Goal: Task Accomplishment & Management: Use online tool/utility

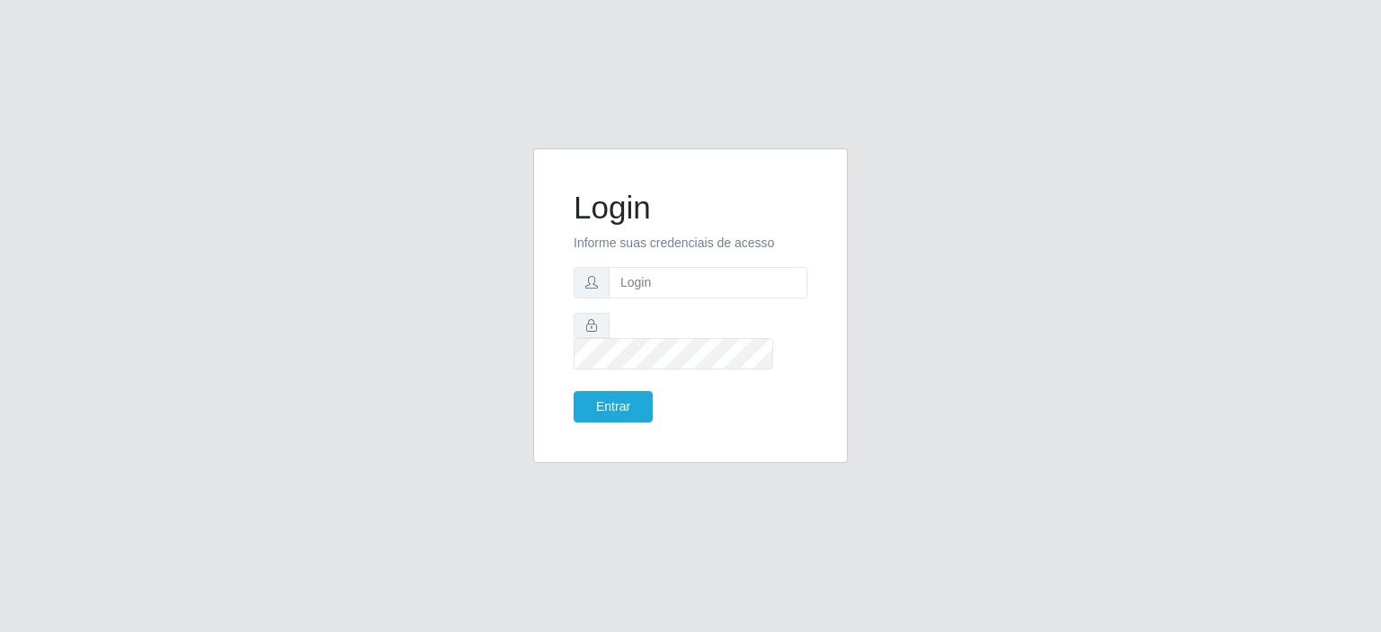
type input "[EMAIL_ADDRESS][PERSON_NAME][DOMAIN_NAME]"
click at [574, 391] on button "Entrar" at bounding box center [613, 406] width 79 height 31
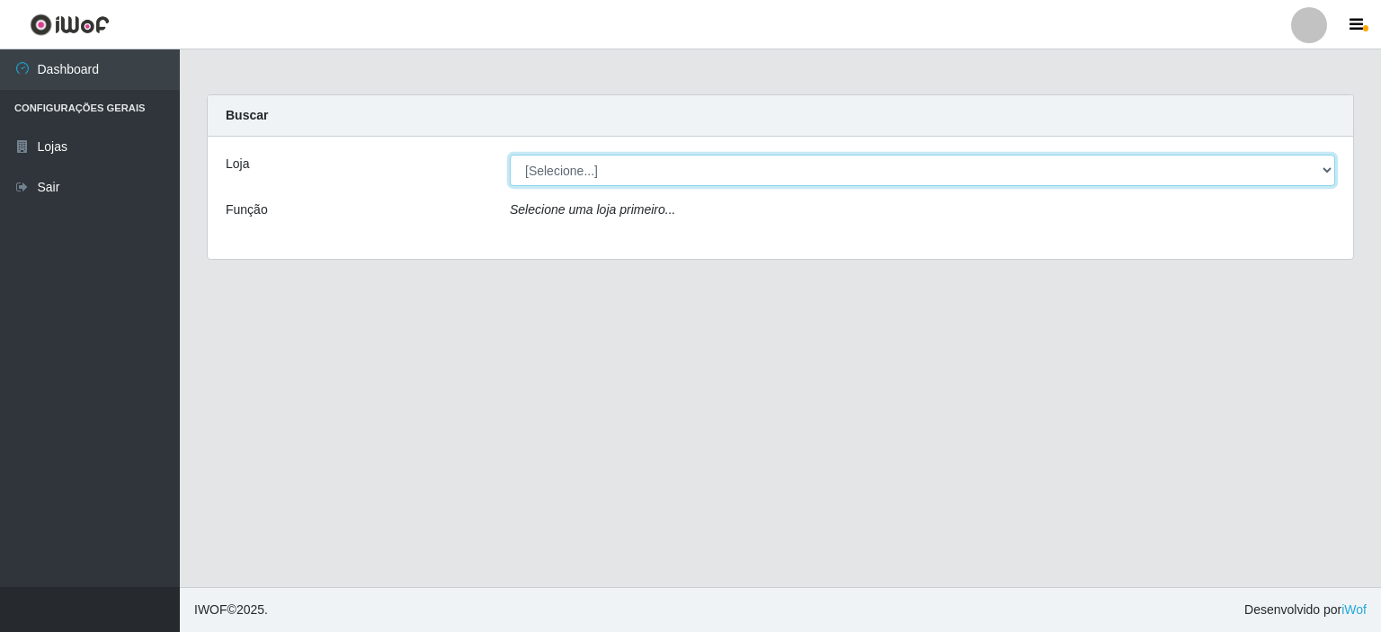
click at [538, 173] on select "[Selecione...] Corte Fácil - Unidade Planalto" at bounding box center [922, 170] width 825 height 31
select select "202"
click at [510, 155] on select "[Selecione...] Corte Fácil - Unidade Planalto" at bounding box center [922, 170] width 825 height 31
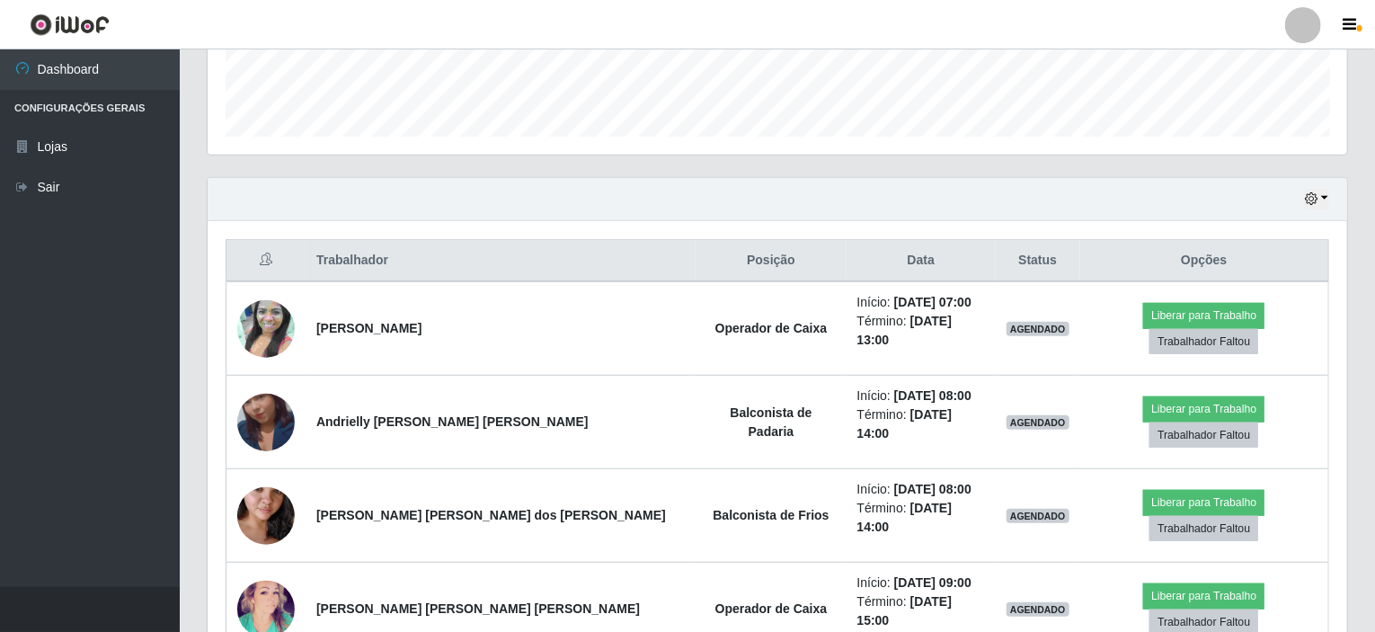
scroll to position [428, 0]
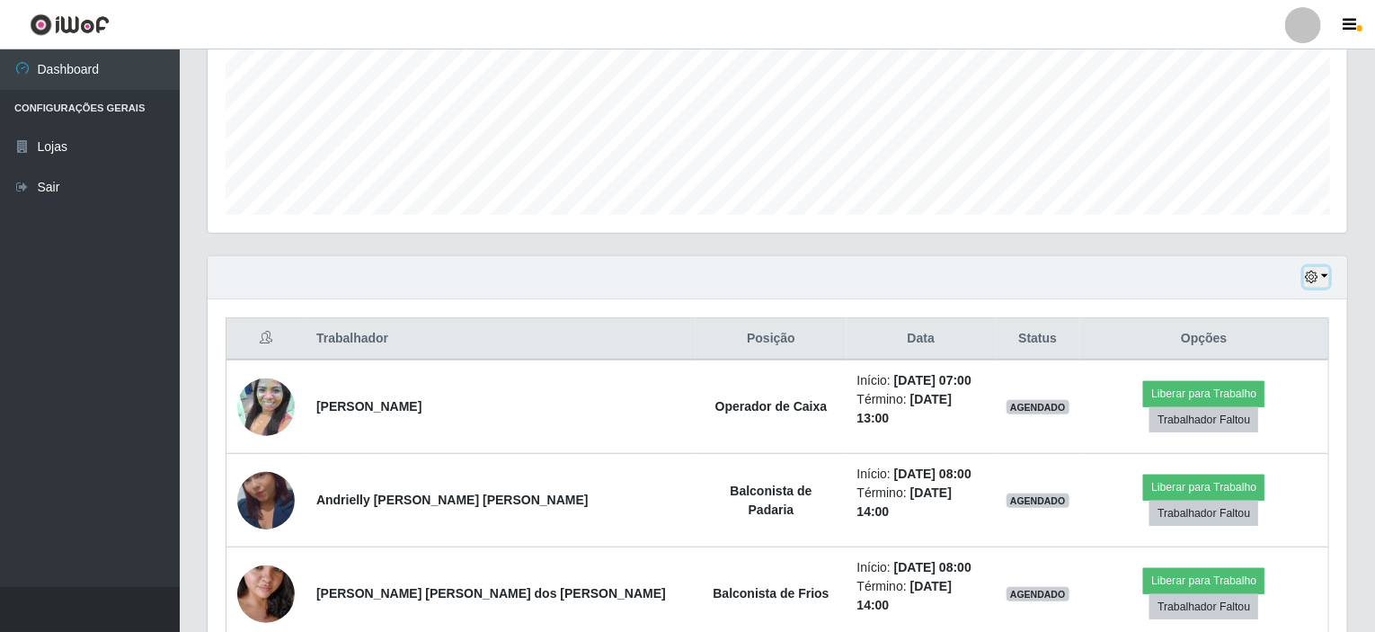
click at [1313, 275] on icon "button" at bounding box center [1311, 277] width 13 height 13
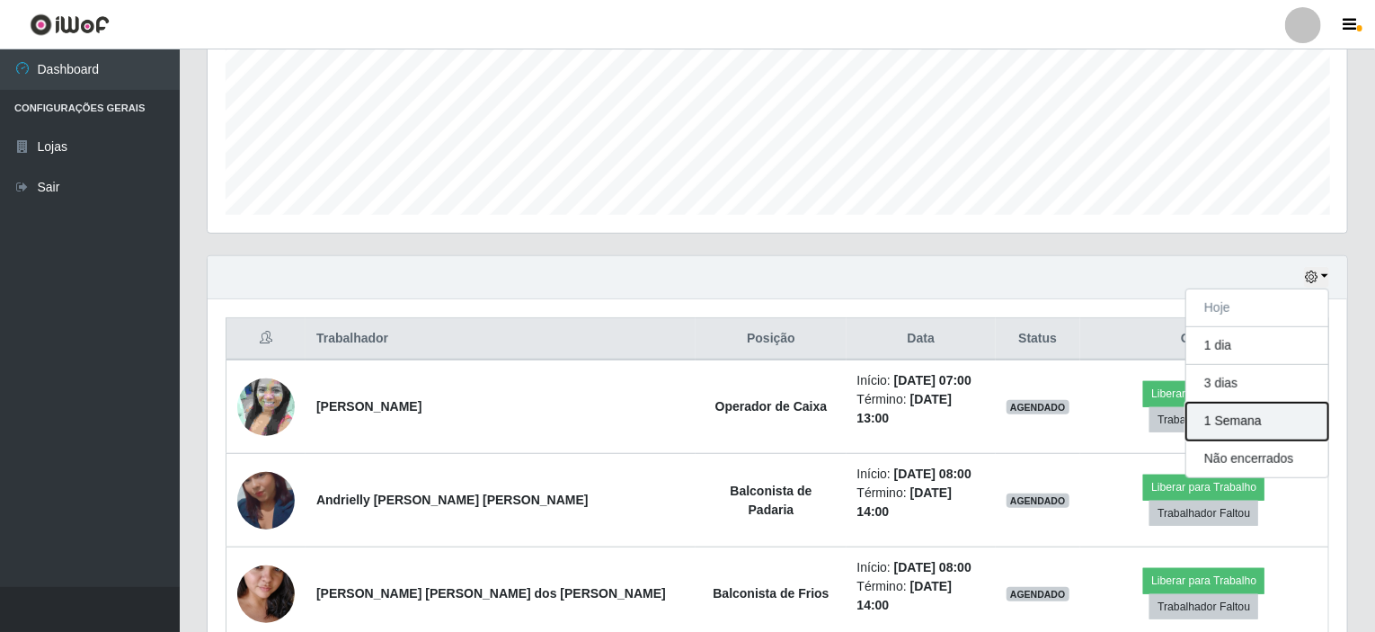
click at [1216, 418] on button "1 Semana" at bounding box center [1258, 422] width 142 height 38
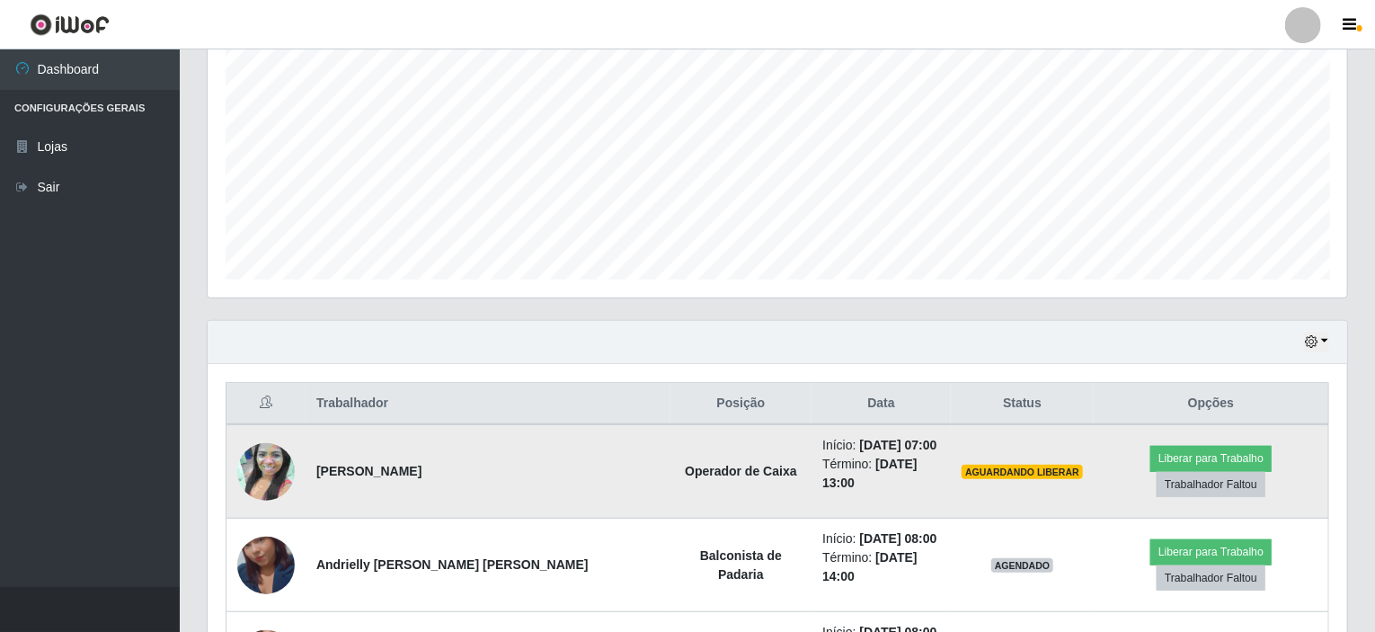
scroll to position [360, 0]
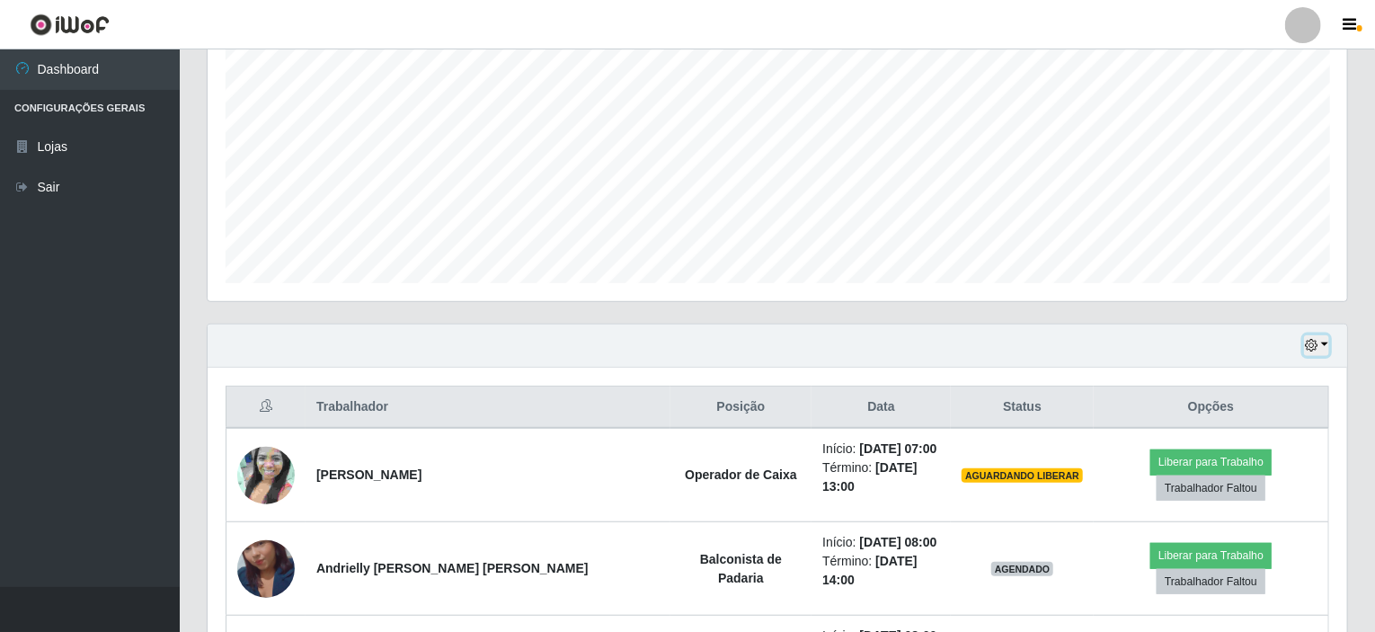
click at [1327, 347] on button "button" at bounding box center [1316, 345] width 25 height 21
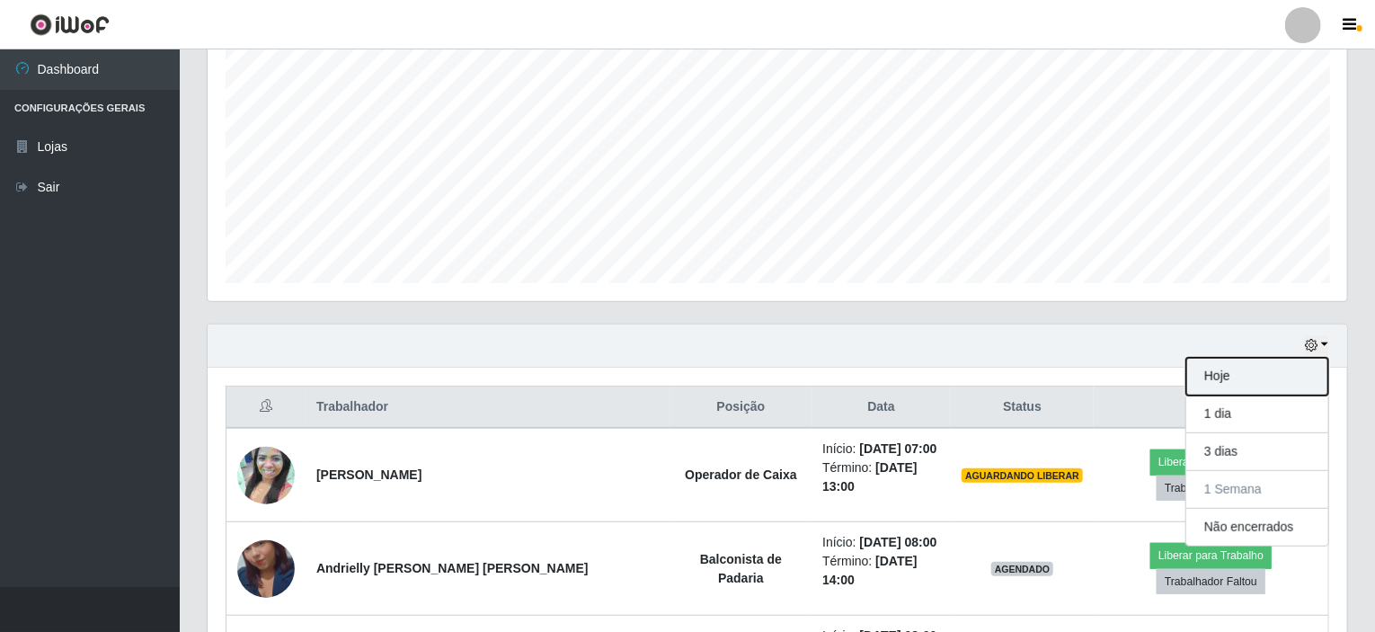
click at [1260, 377] on button "Hoje" at bounding box center [1258, 377] width 142 height 38
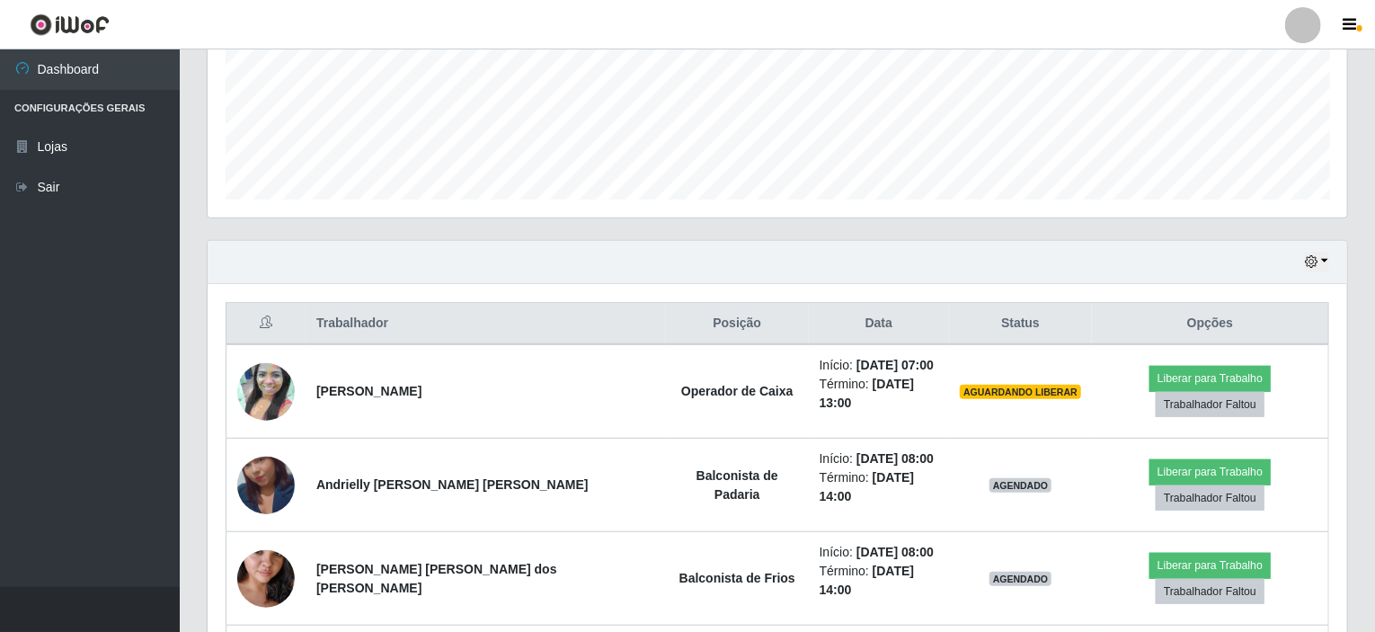
scroll to position [539, 0]
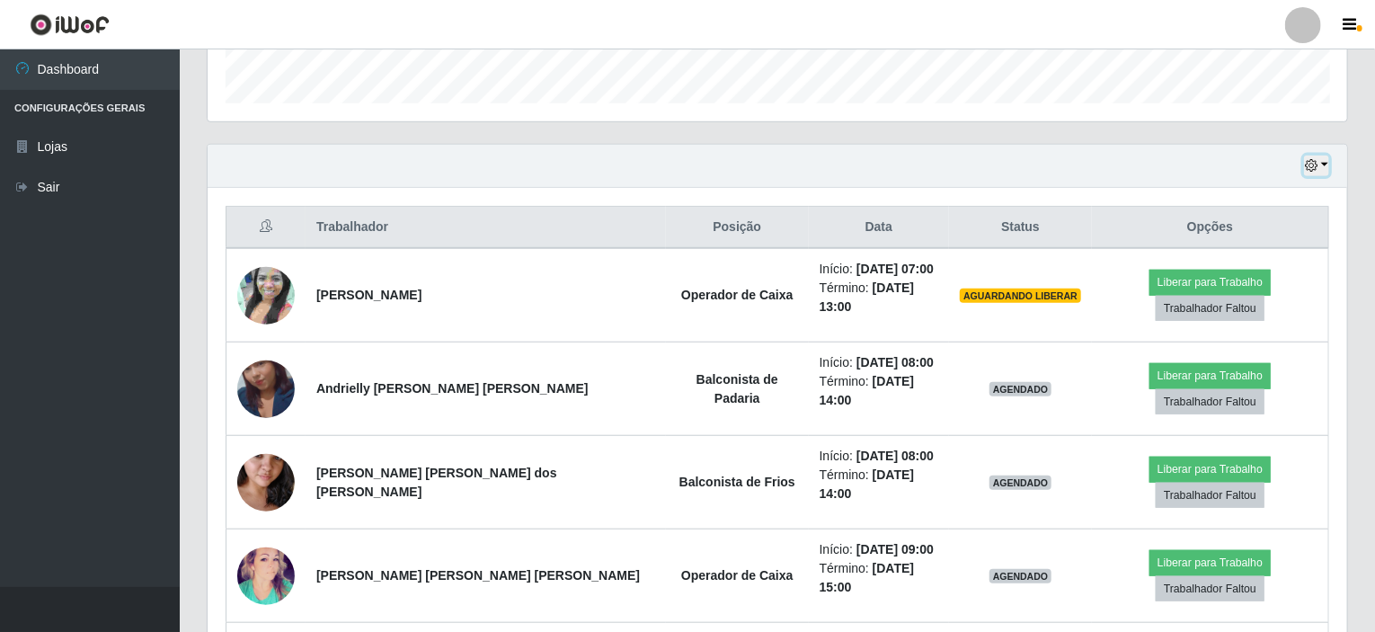
click at [1326, 165] on button "button" at bounding box center [1316, 166] width 25 height 21
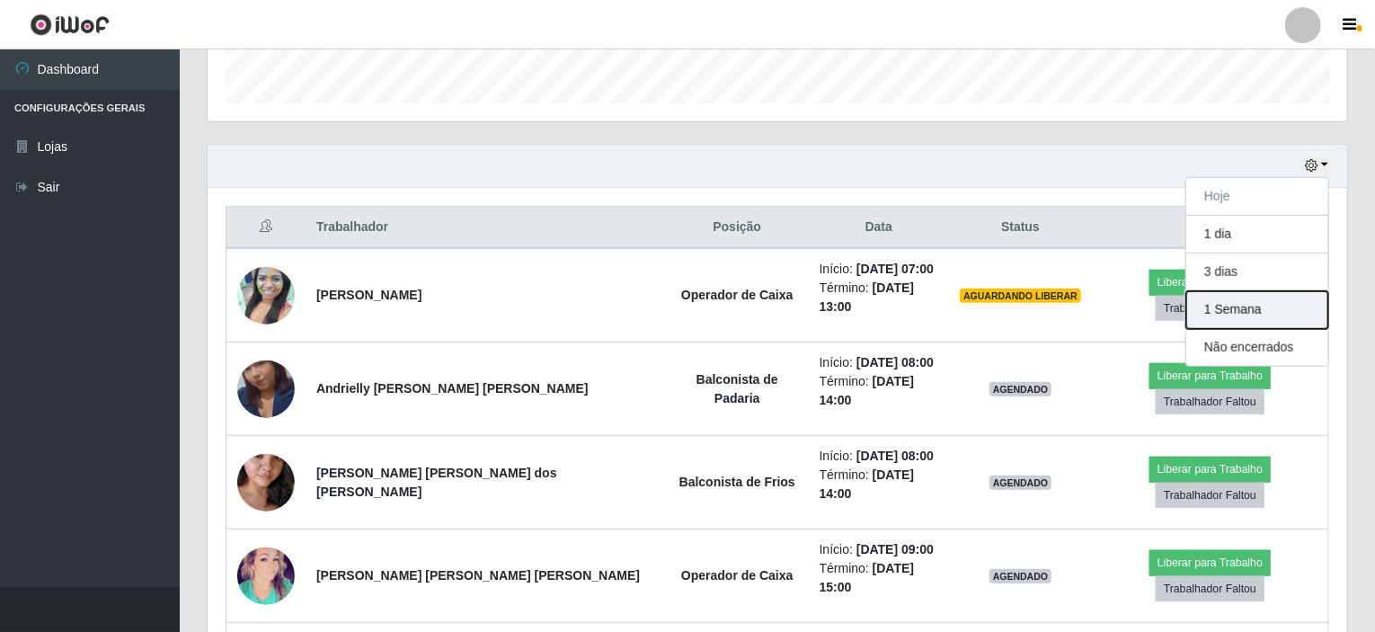
click at [1243, 308] on button "1 Semana" at bounding box center [1258, 310] width 142 height 38
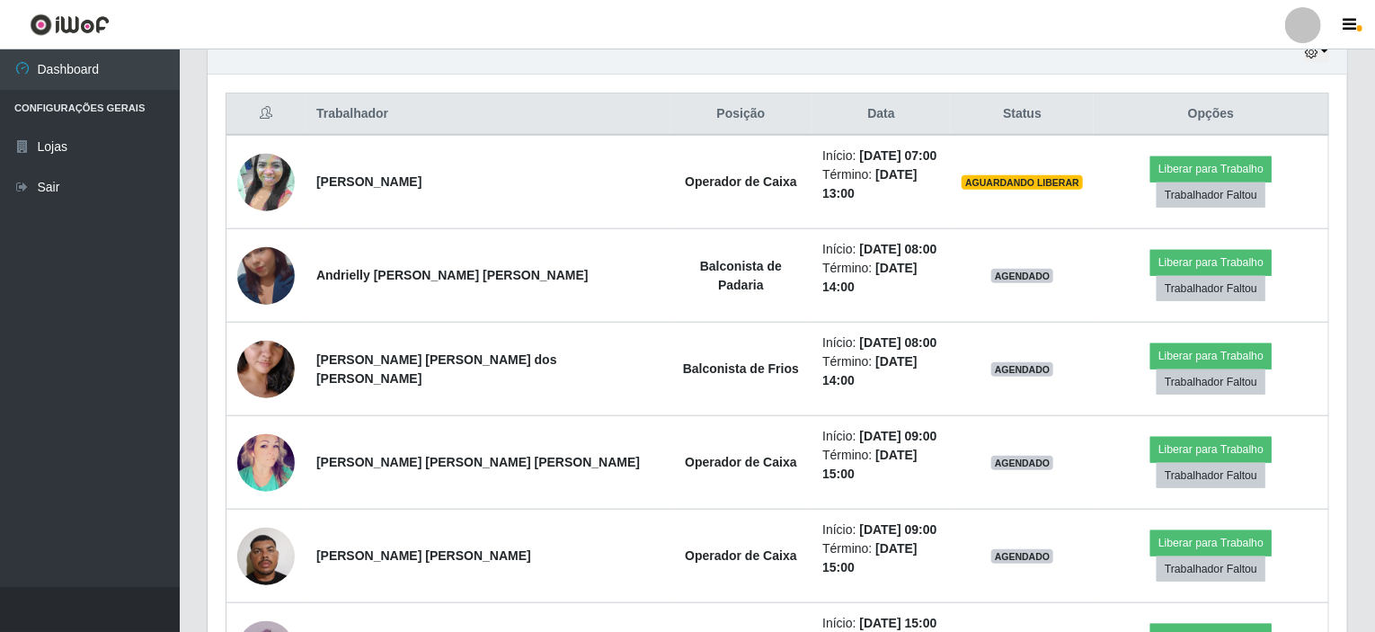
scroll to position [629, 0]
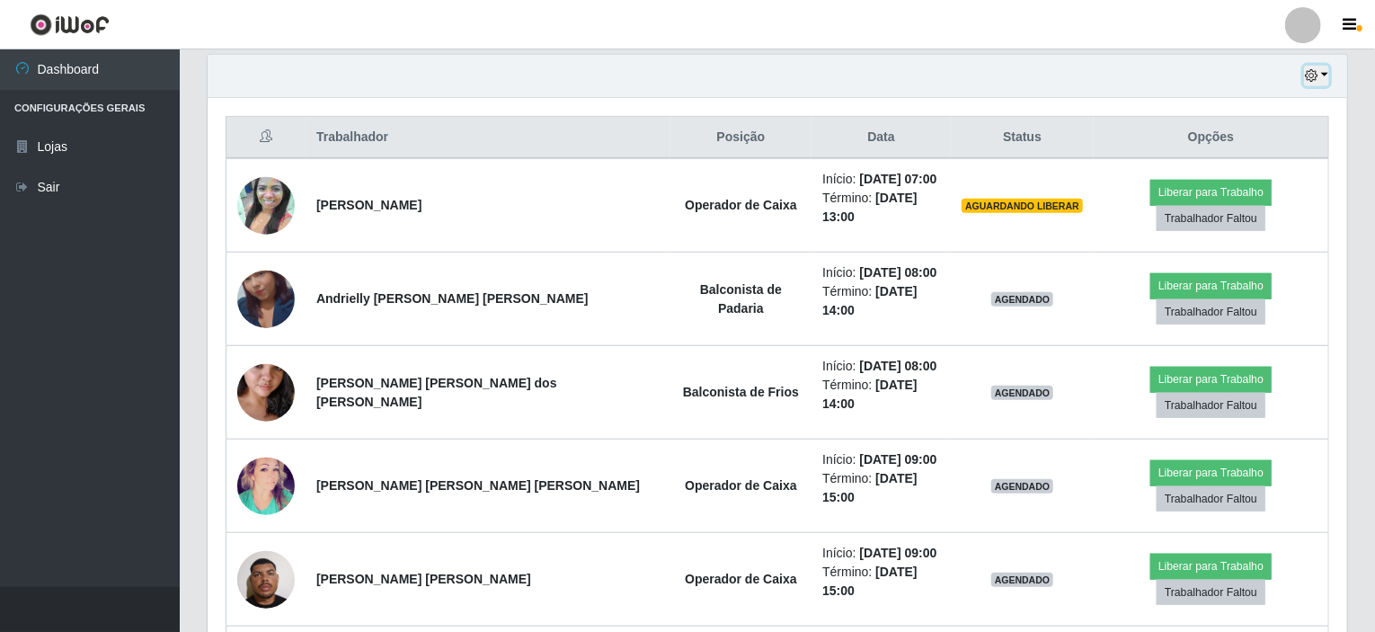
click at [1328, 77] on button "button" at bounding box center [1316, 76] width 25 height 21
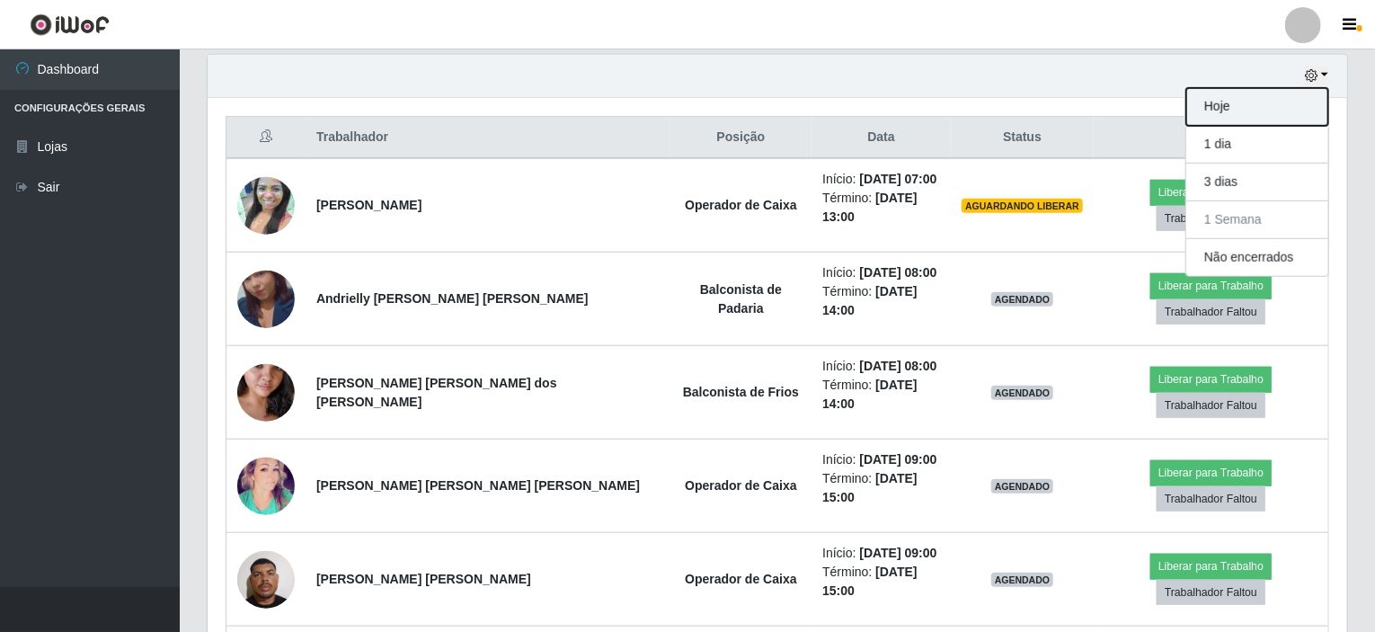
click at [1240, 110] on button "Hoje" at bounding box center [1258, 107] width 142 height 38
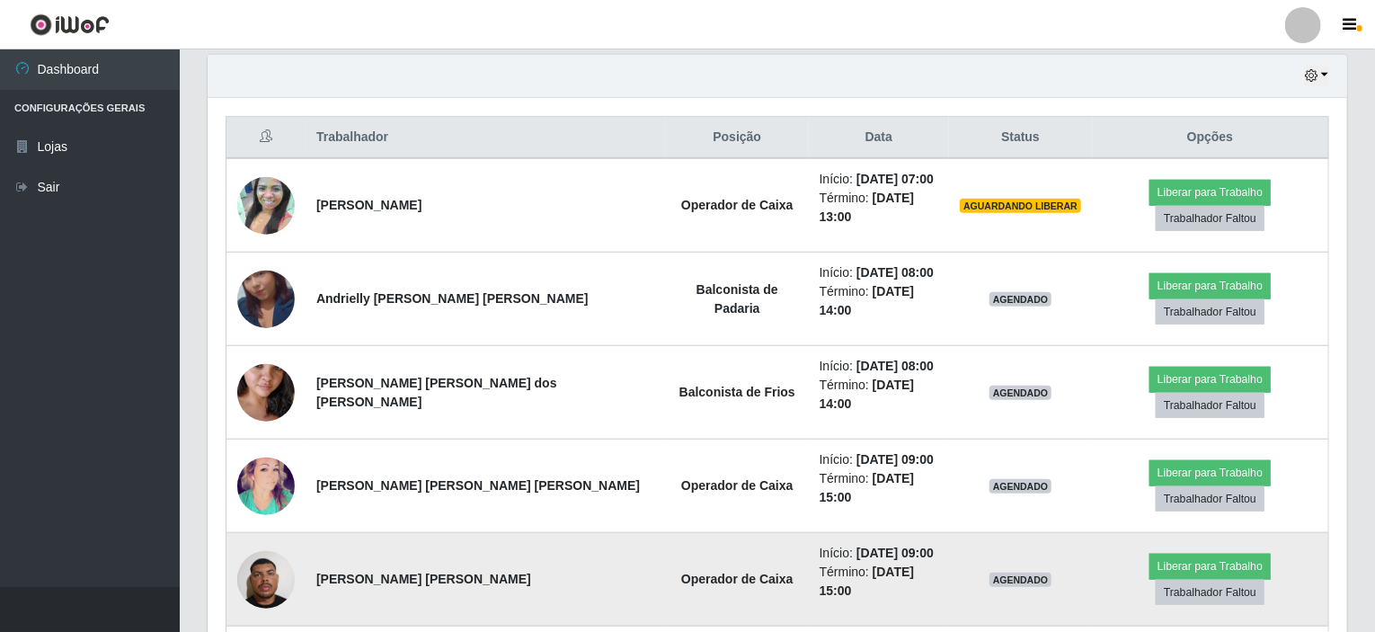
click at [277, 541] on img at bounding box center [266, 579] width 58 height 76
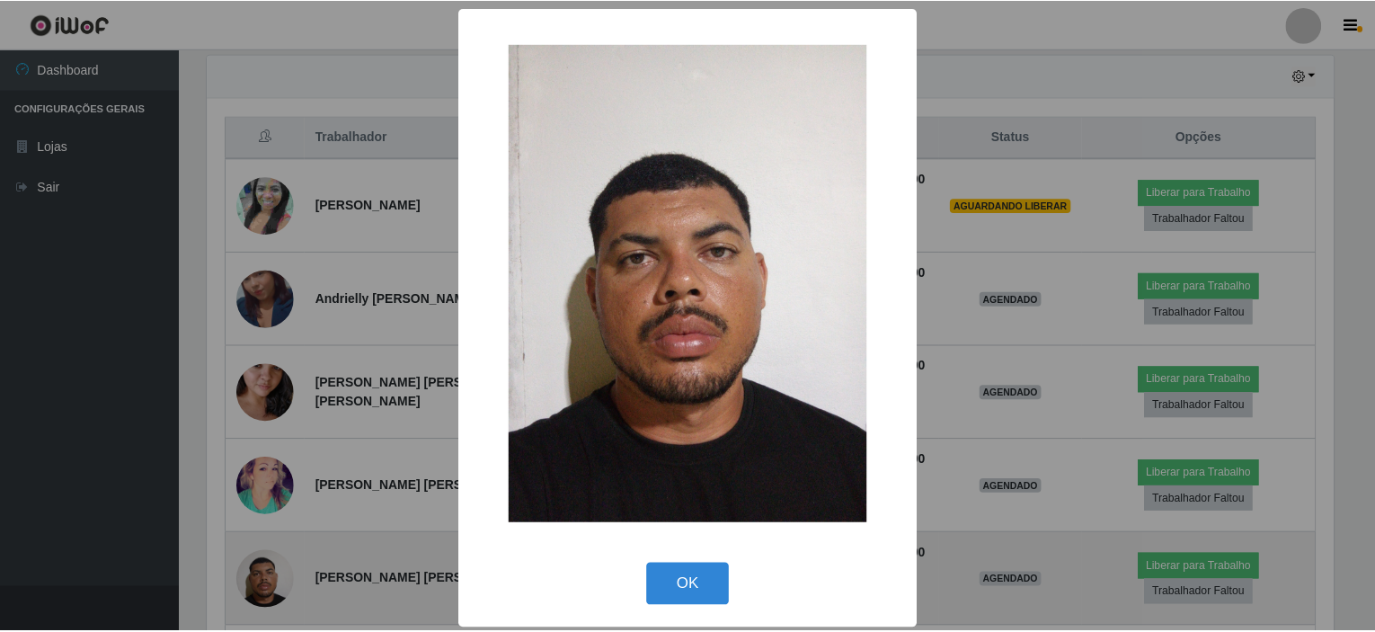
scroll to position [373, 1133]
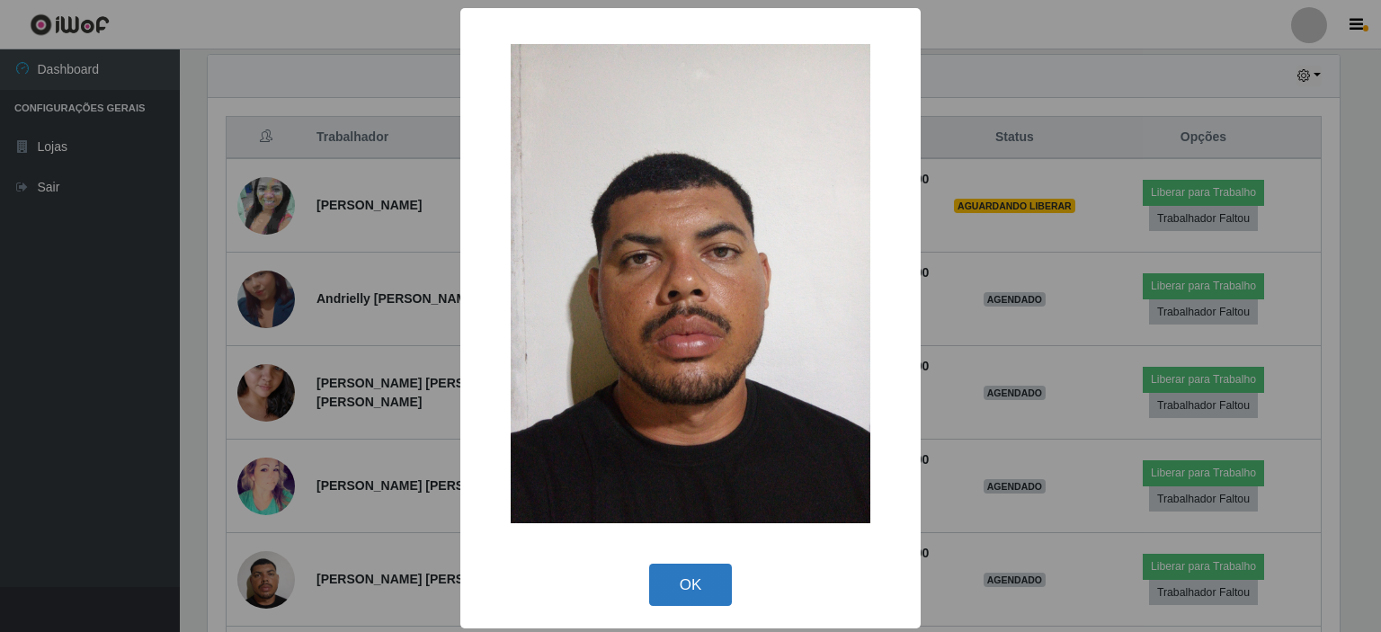
click at [700, 575] on button "OK" at bounding box center [691, 585] width 84 height 42
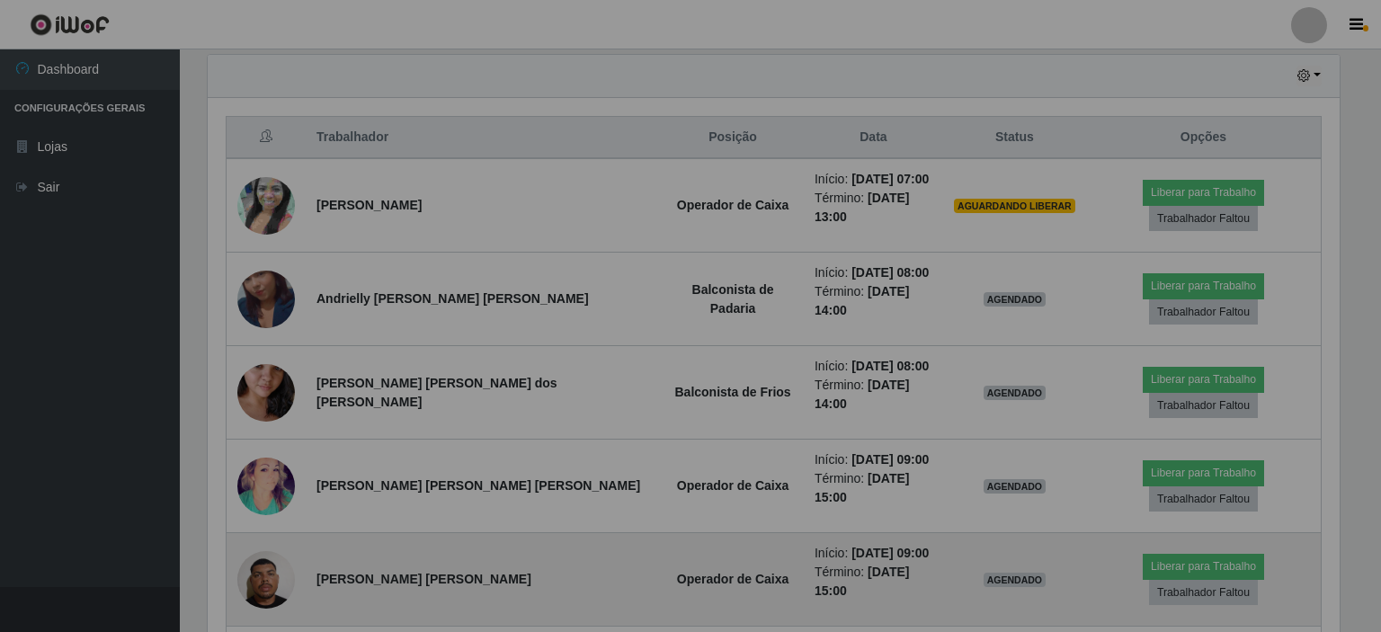
scroll to position [373, 1140]
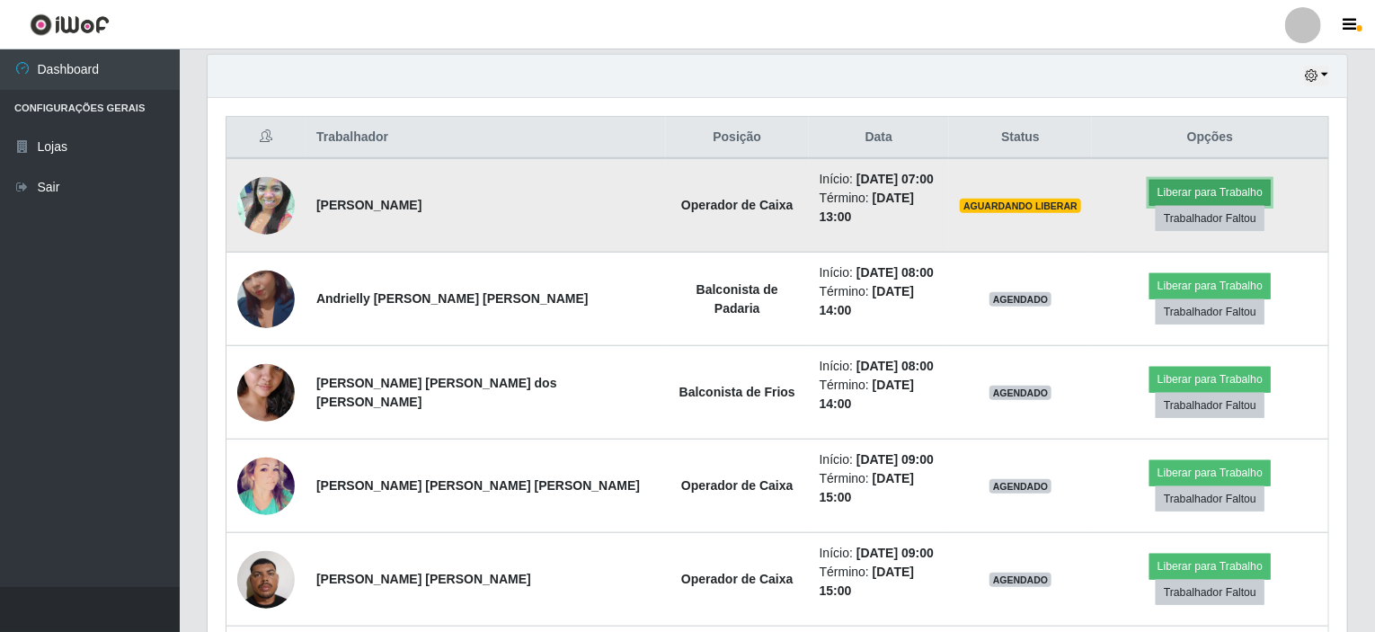
click at [1150, 195] on button "Liberar para Trabalho" at bounding box center [1210, 192] width 121 height 25
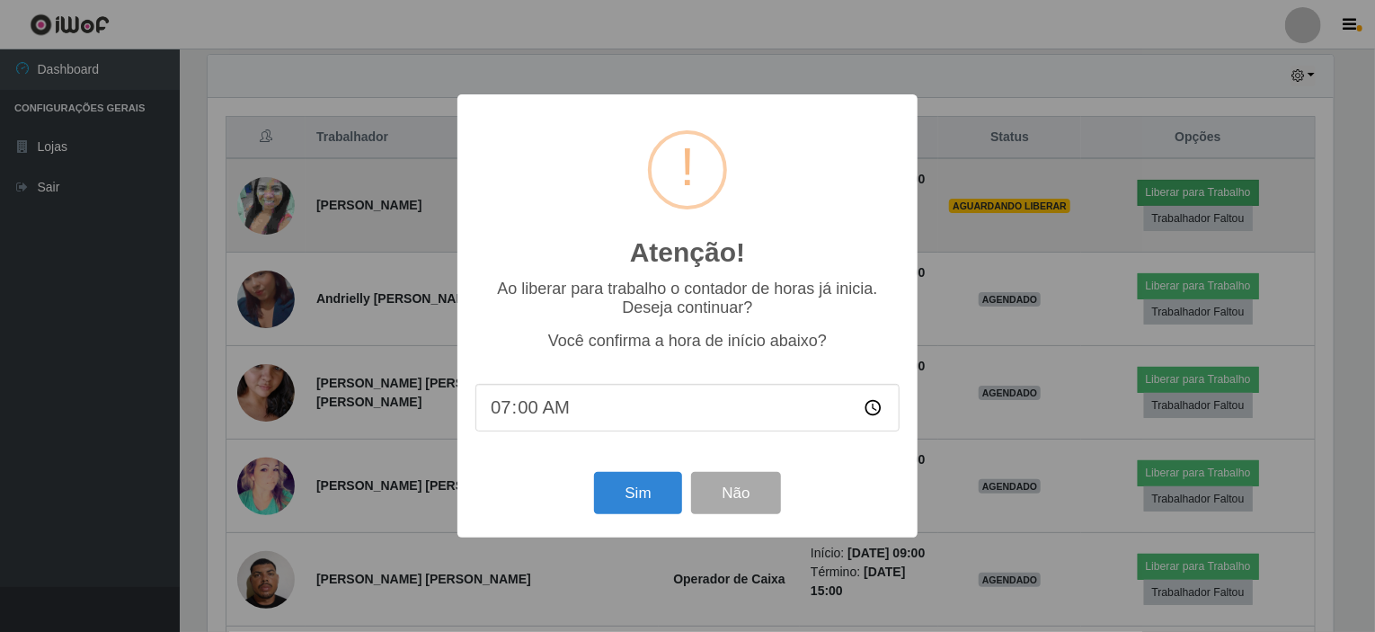
scroll to position [373, 1133]
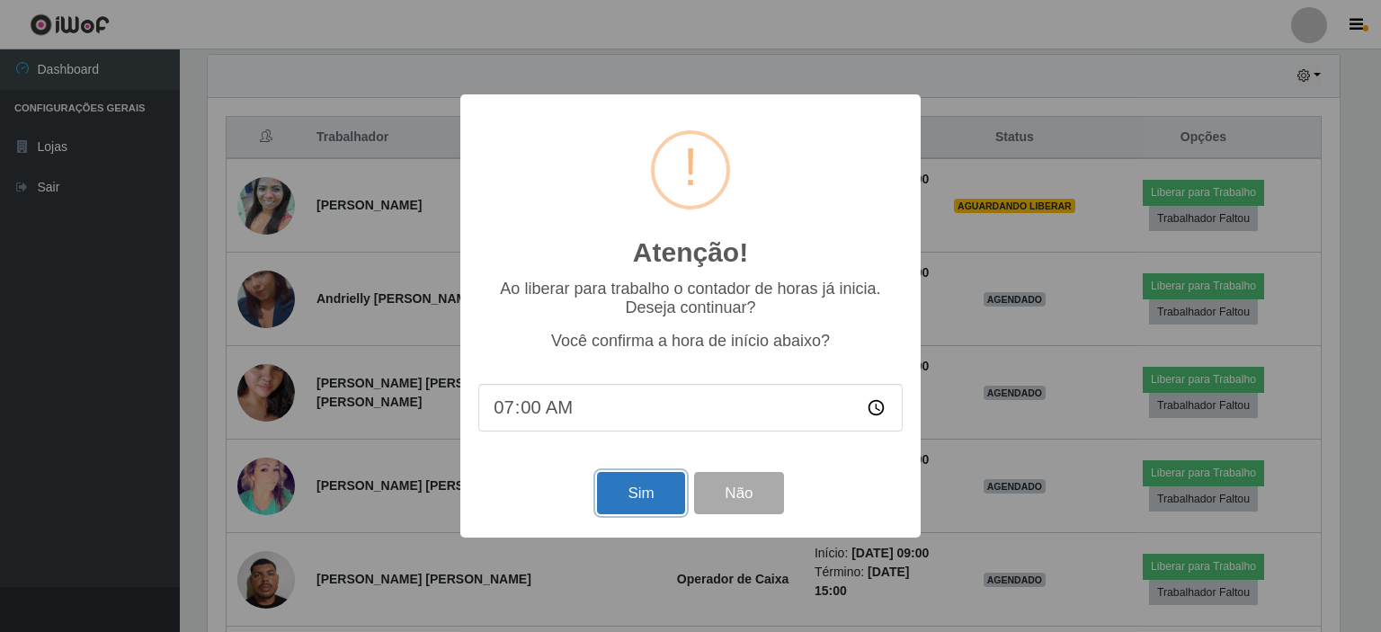
click at [636, 501] on button "Sim" at bounding box center [640, 493] width 87 height 42
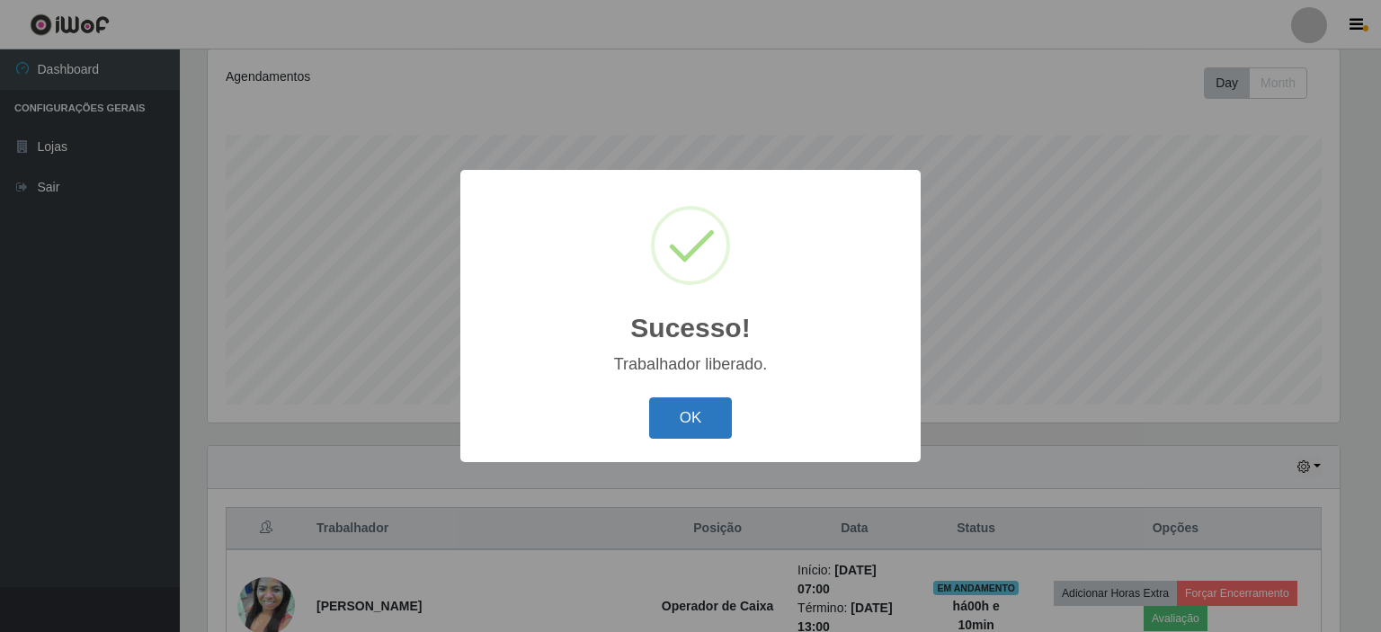
click at [694, 427] on button "OK" at bounding box center [691, 418] width 84 height 42
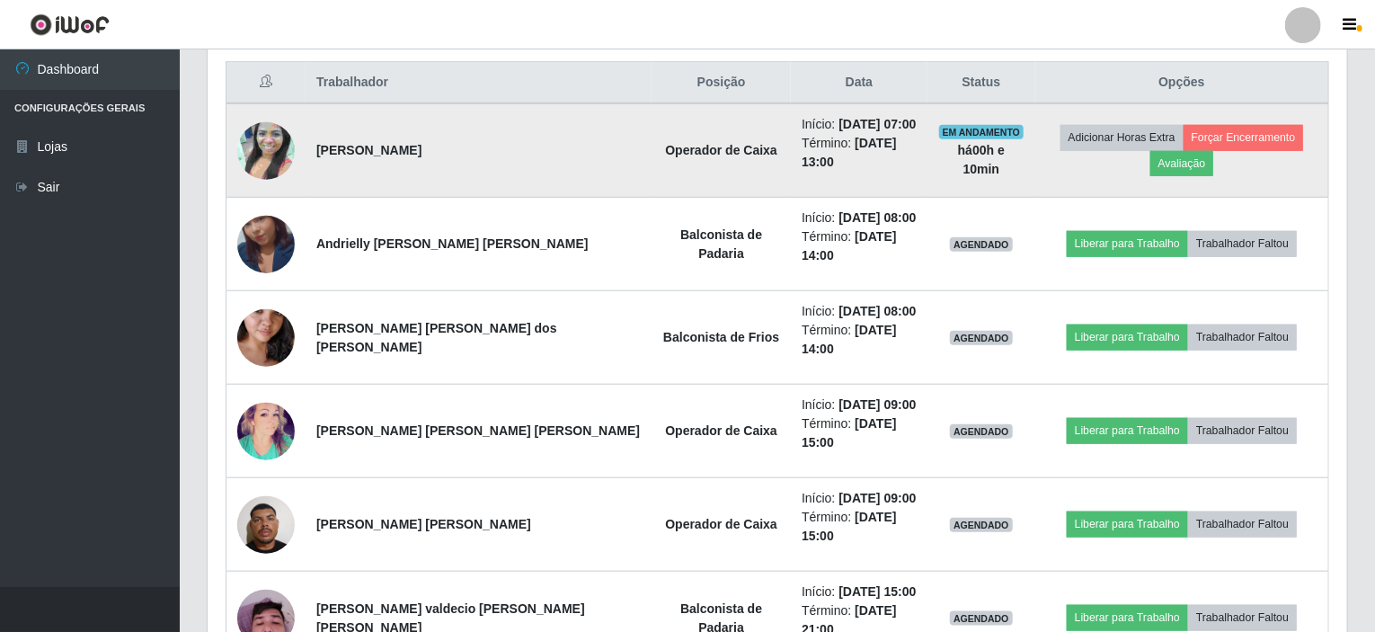
scroll to position [688, 0]
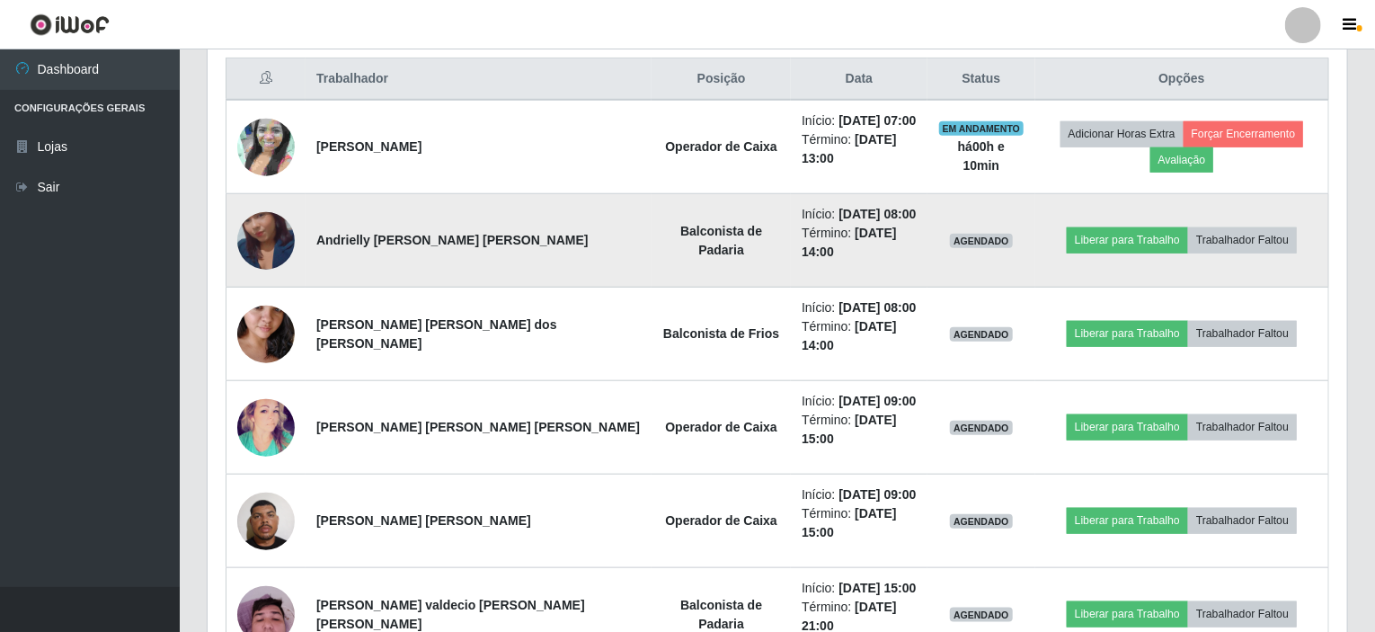
click at [281, 221] on img at bounding box center [266, 241] width 58 height 102
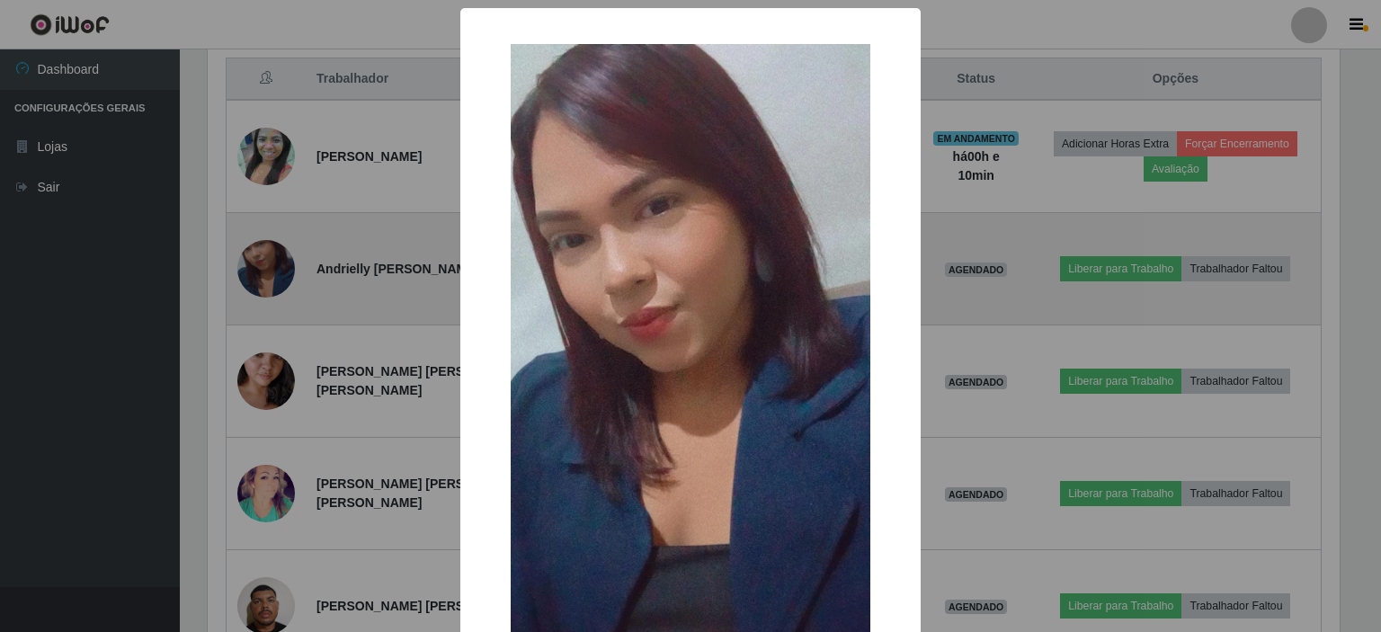
click at [281, 221] on div "× OK Cancel" at bounding box center [690, 316] width 1381 height 632
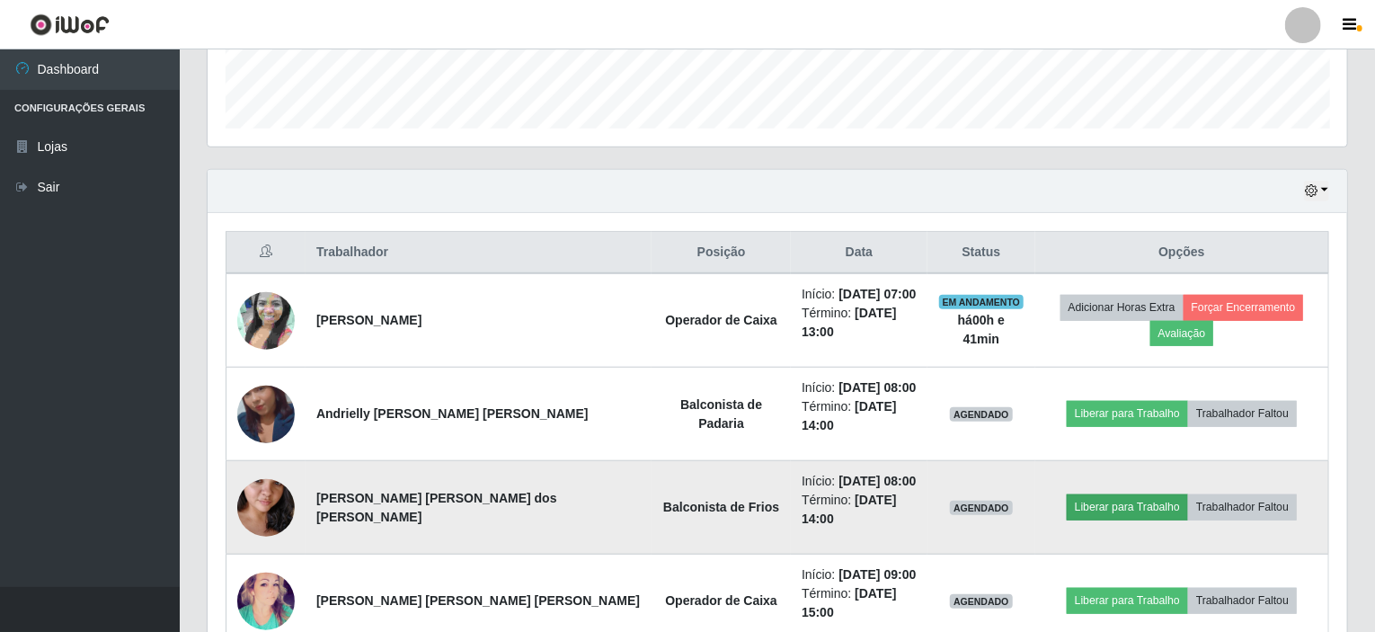
scroll to position [518, 0]
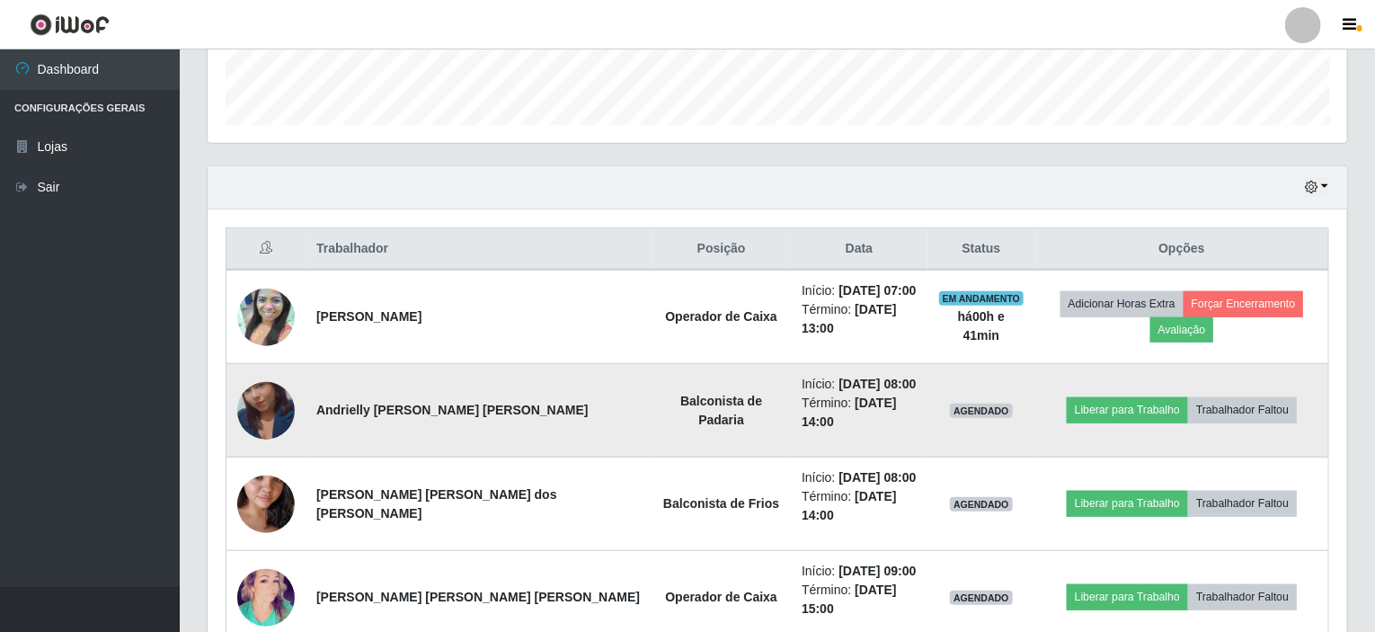
click at [257, 394] on img at bounding box center [266, 411] width 58 height 102
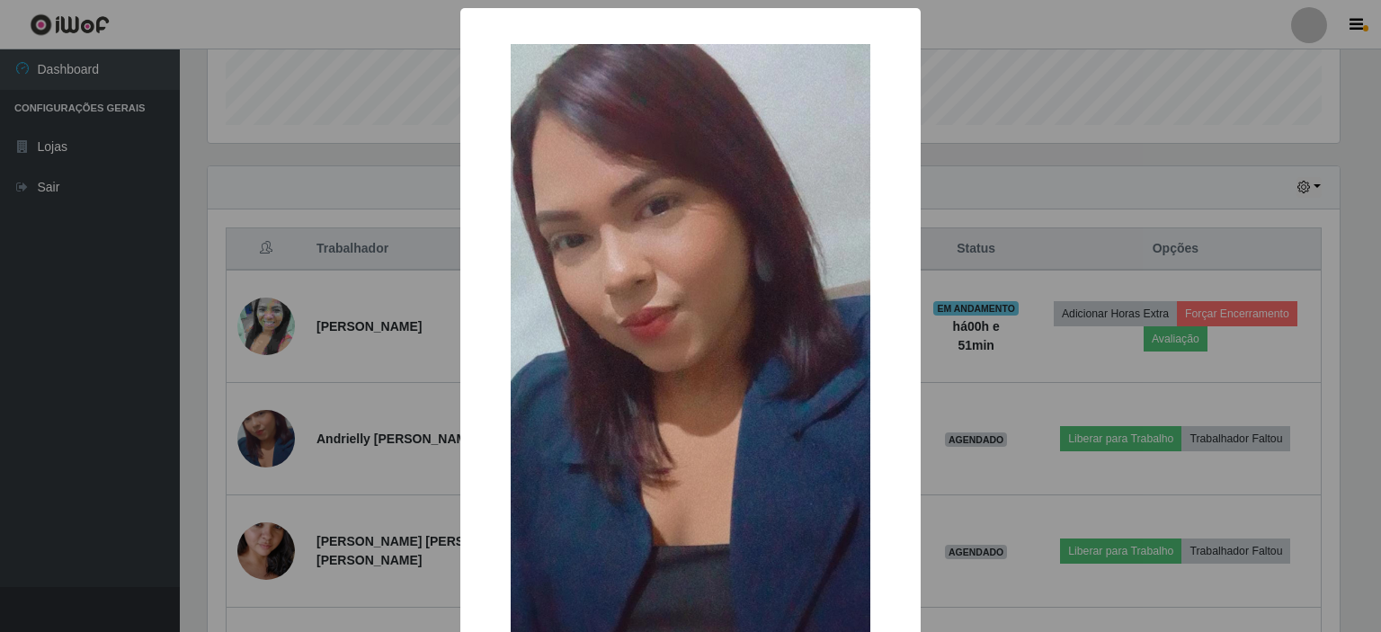
click at [1041, 168] on div "× OK Cancel" at bounding box center [690, 316] width 1381 height 632
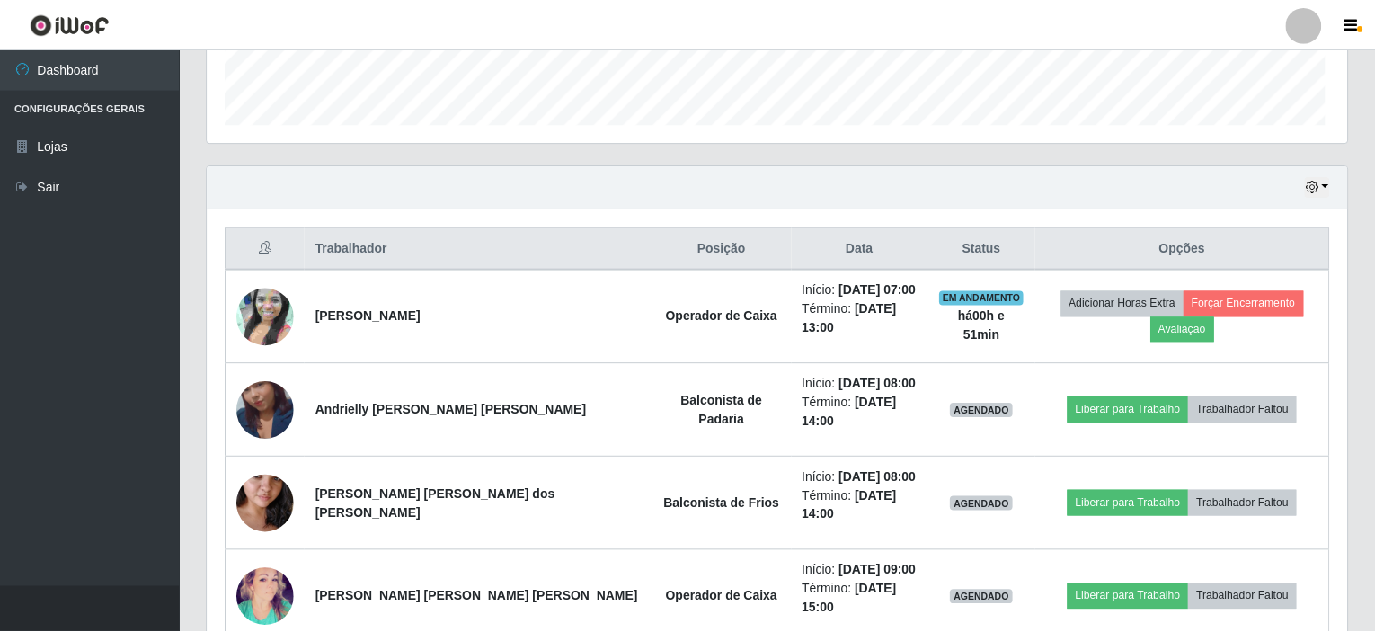
scroll to position [373, 1140]
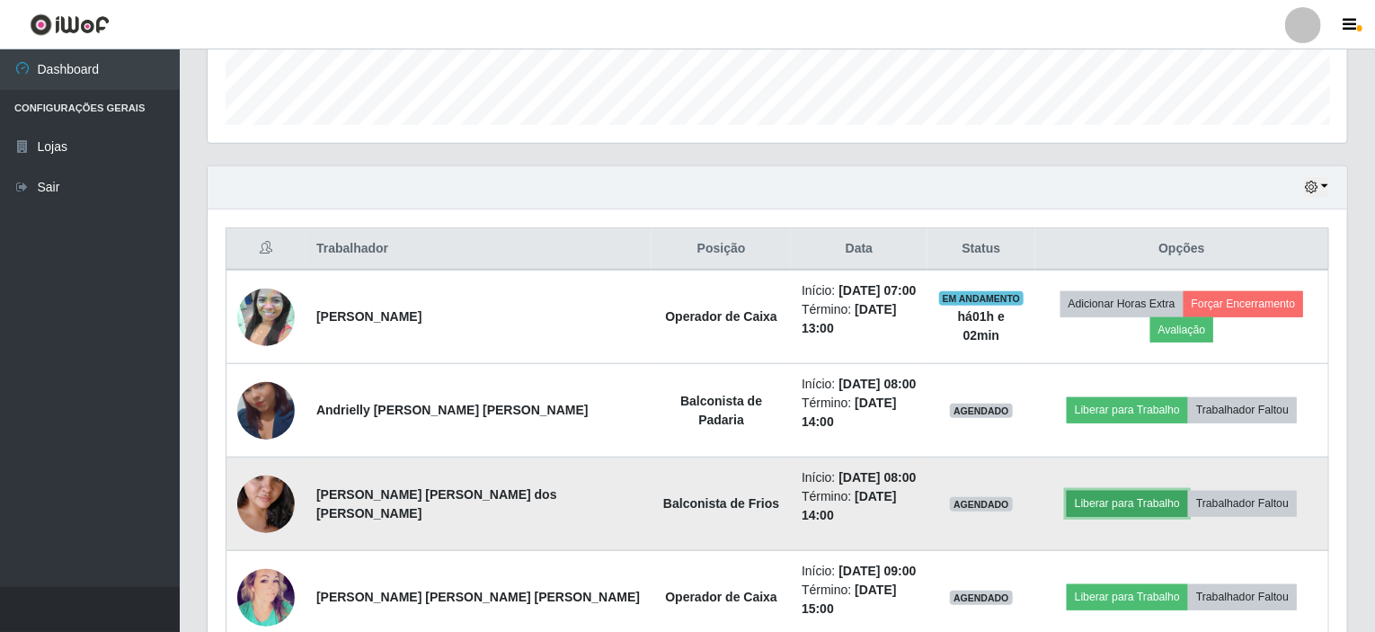
click at [1093, 491] on button "Liberar para Trabalho" at bounding box center [1127, 503] width 121 height 25
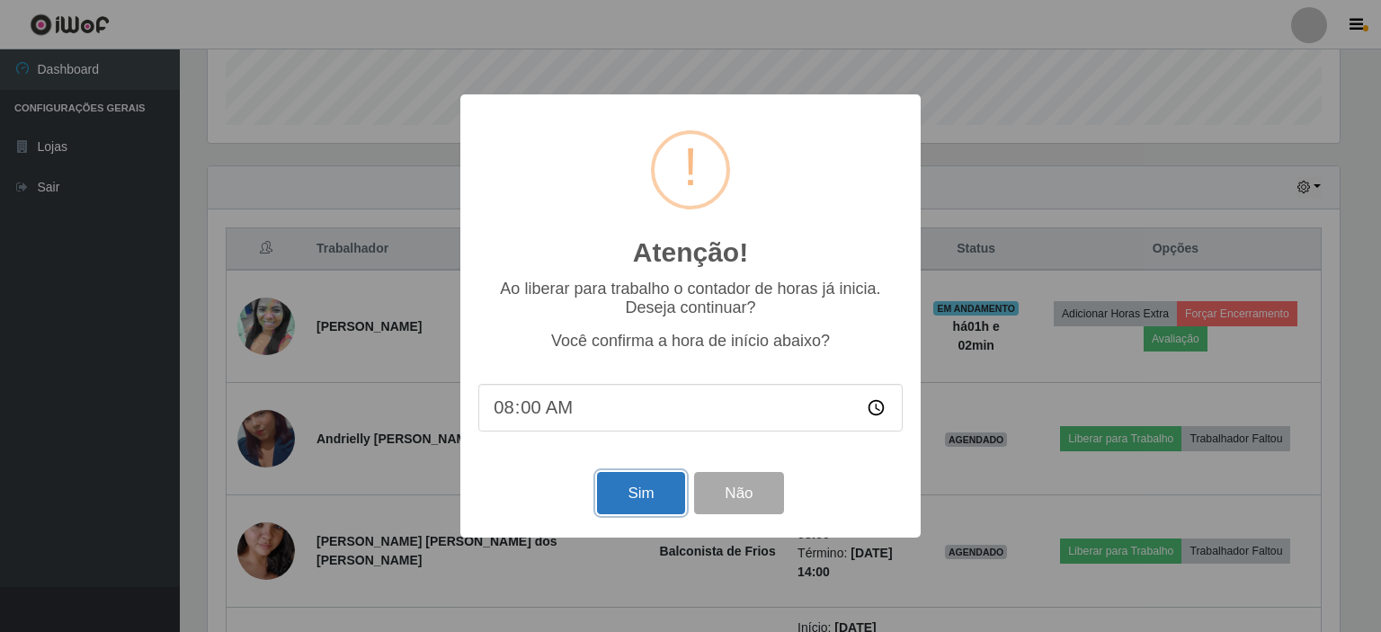
click at [649, 501] on button "Sim" at bounding box center [640, 493] width 87 height 42
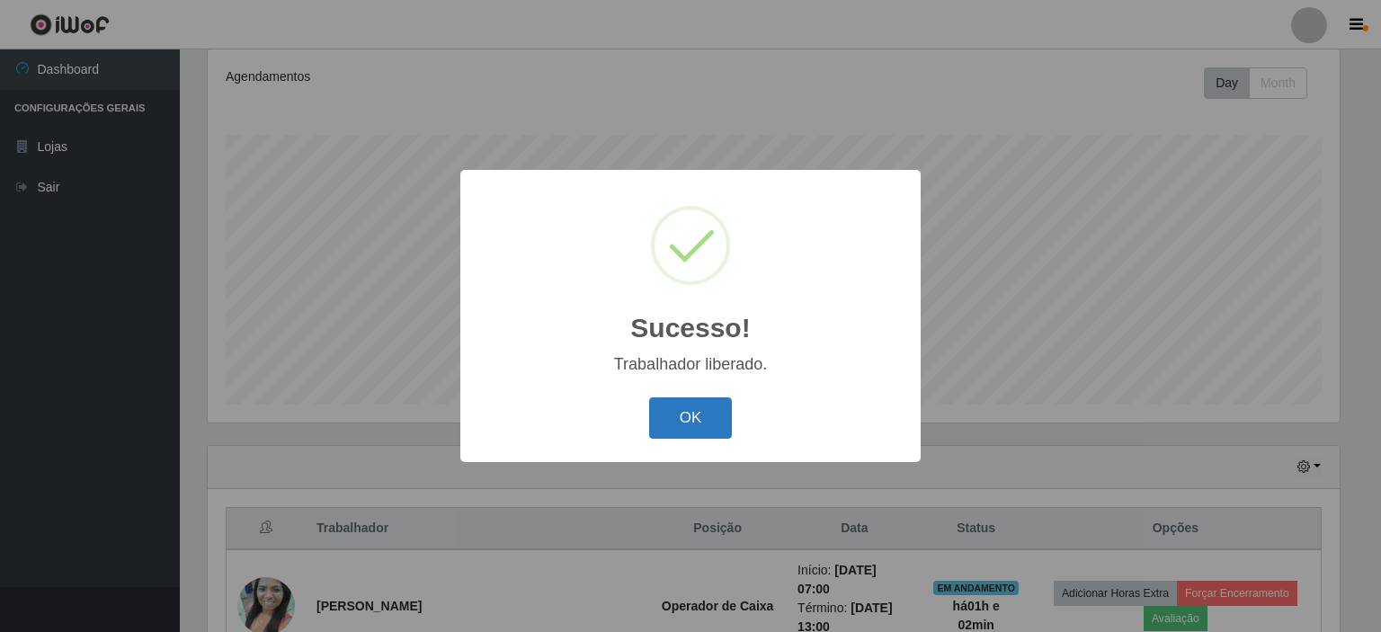
click at [685, 421] on button "OK" at bounding box center [691, 418] width 84 height 42
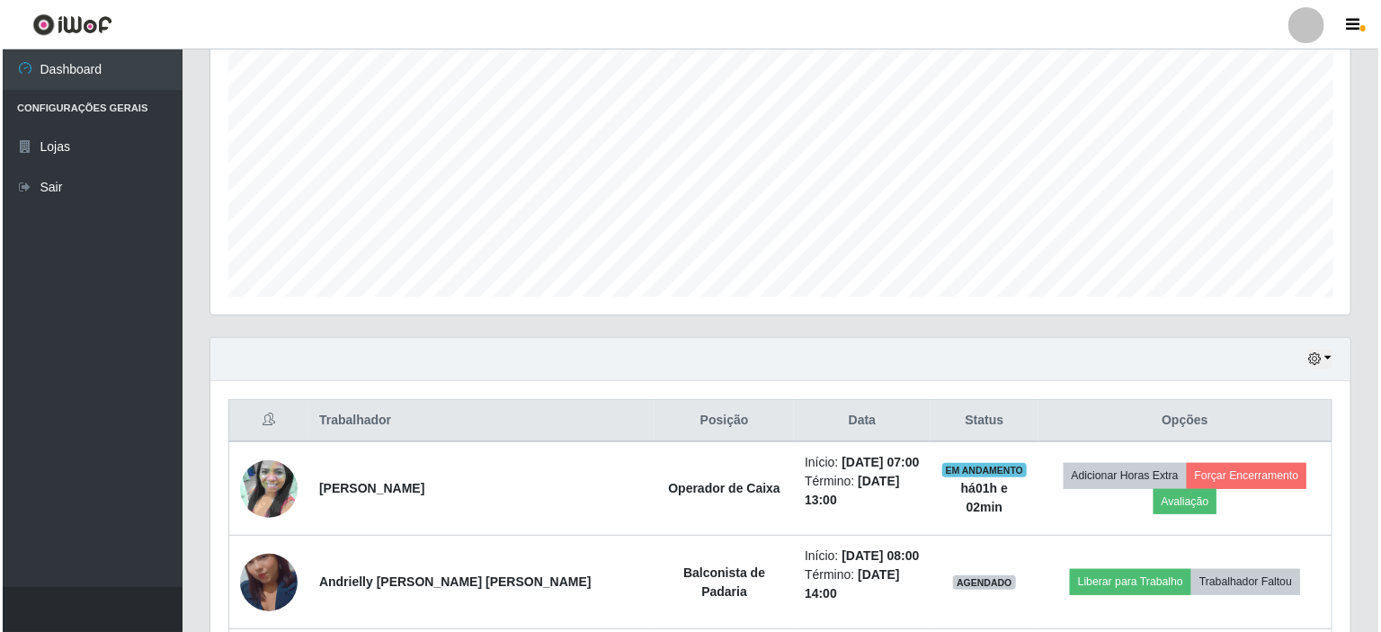
scroll to position [508, 0]
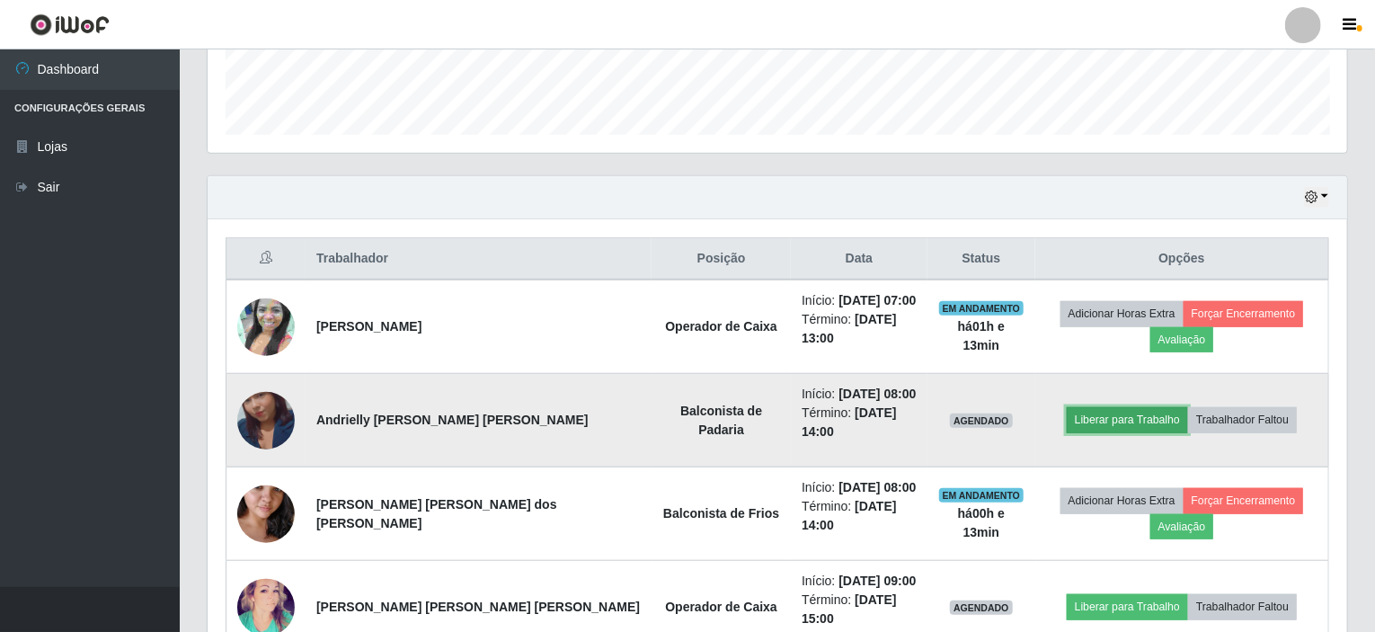
click at [1096, 407] on button "Liberar para Trabalho" at bounding box center [1127, 419] width 121 height 25
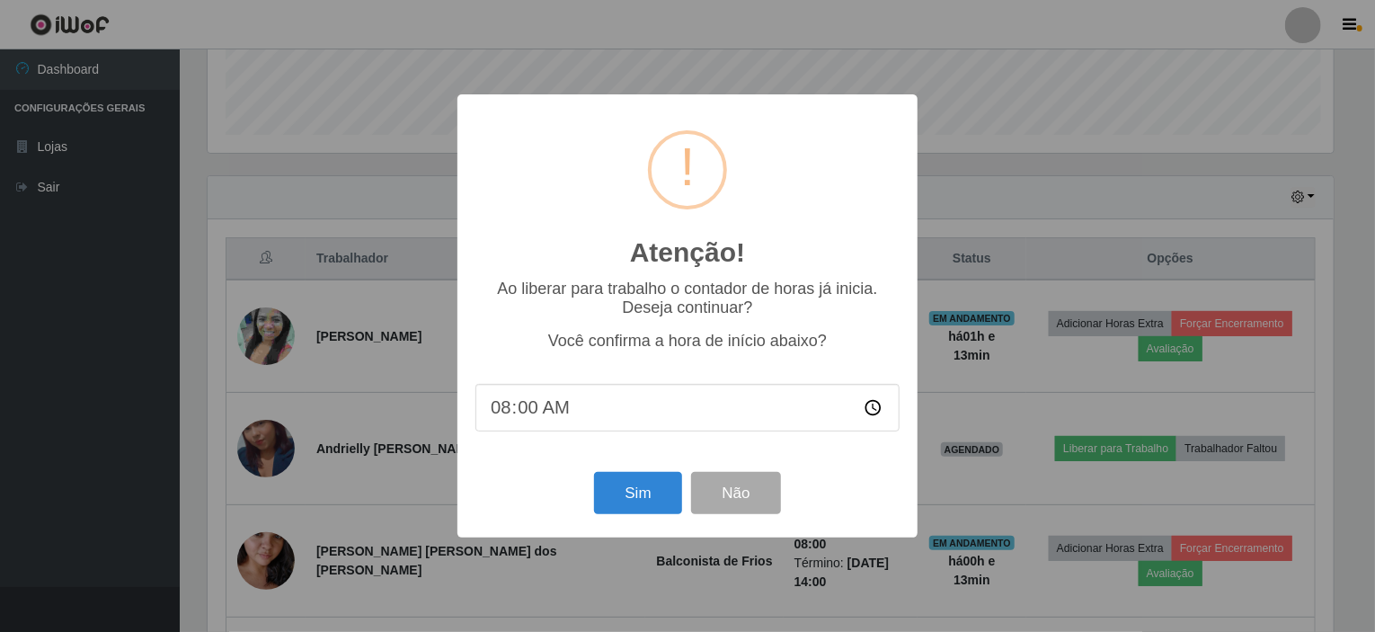
scroll to position [373, 1133]
click at [644, 503] on button "Sim" at bounding box center [640, 493] width 87 height 42
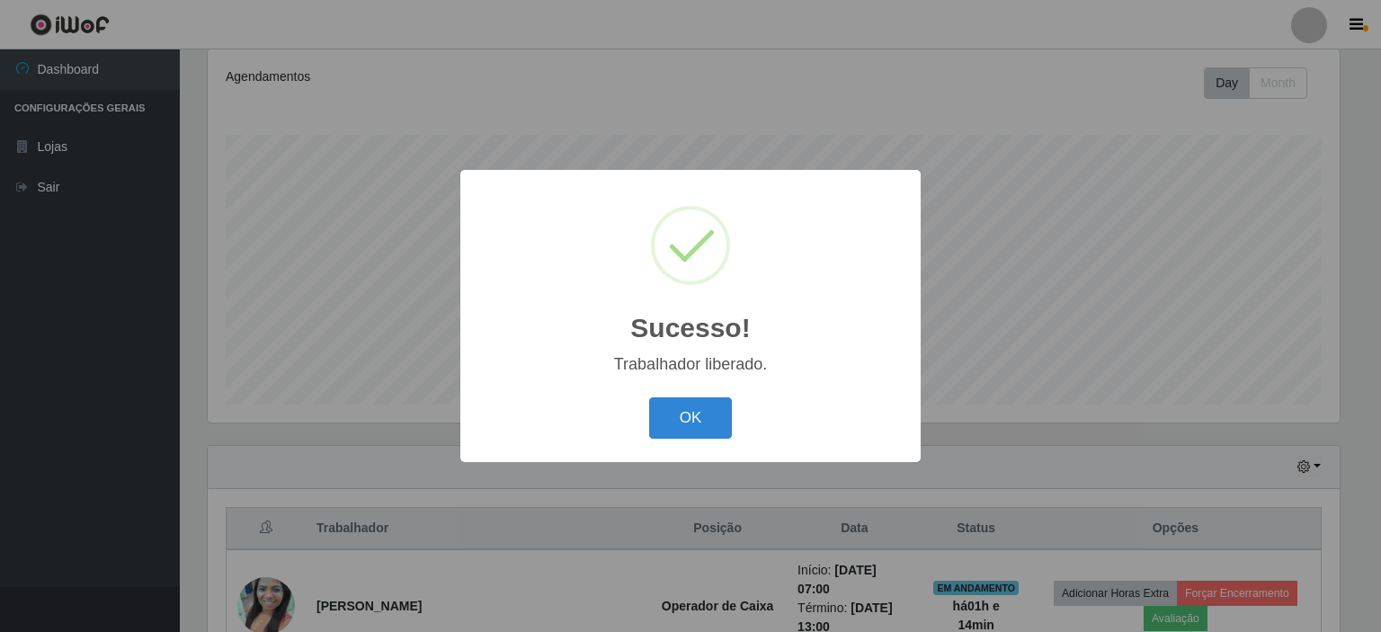
click at [708, 397] on div "OK Cancel" at bounding box center [690, 417] width 424 height 51
click at [692, 423] on button "OK" at bounding box center [691, 418] width 84 height 42
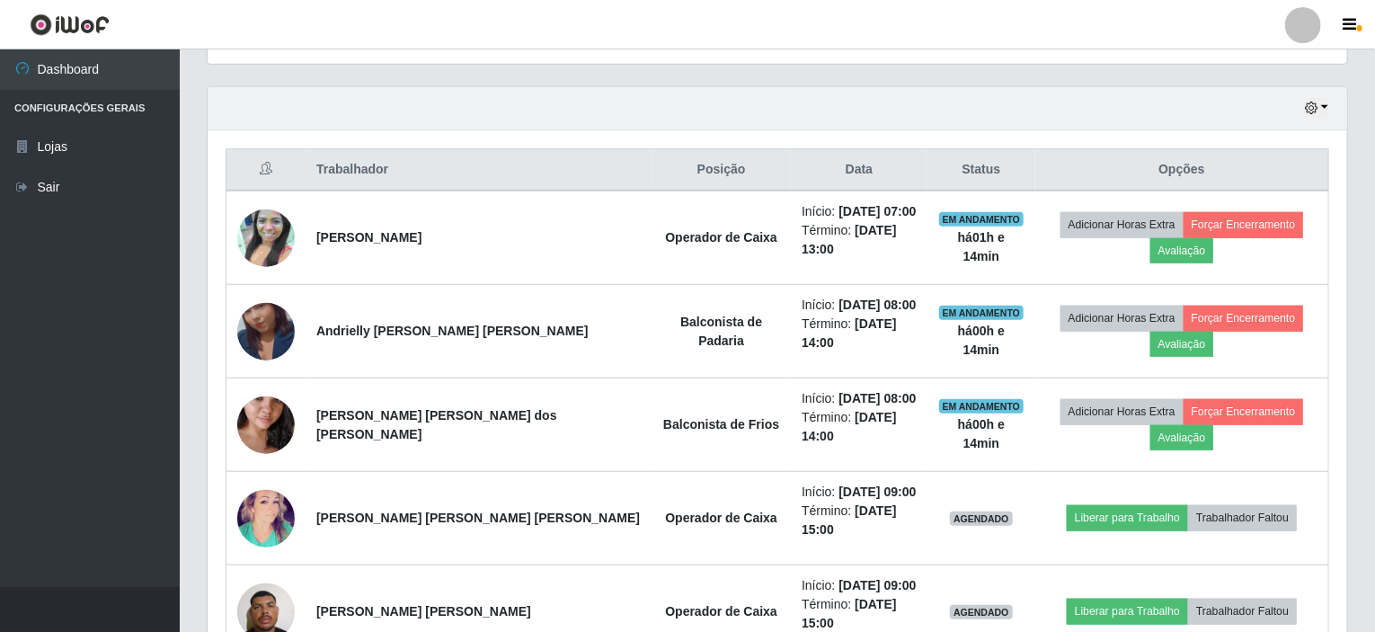
scroll to position [598, 0]
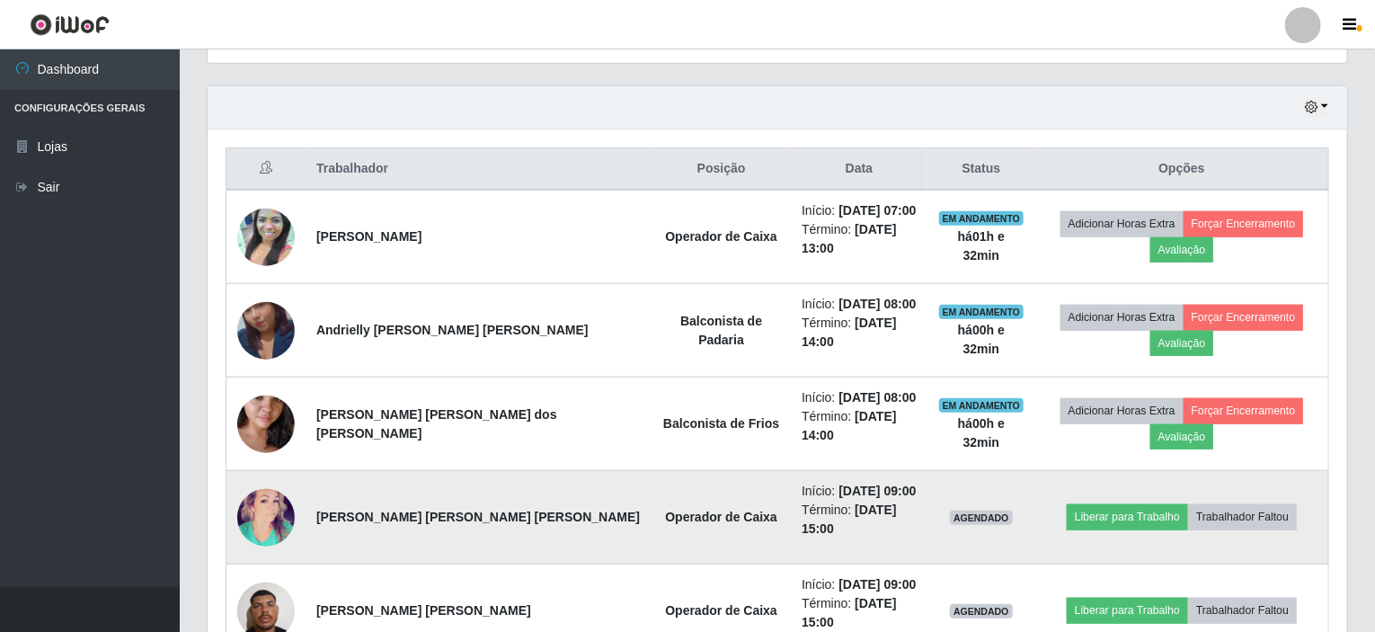
click at [264, 483] on img at bounding box center [266, 517] width 58 height 85
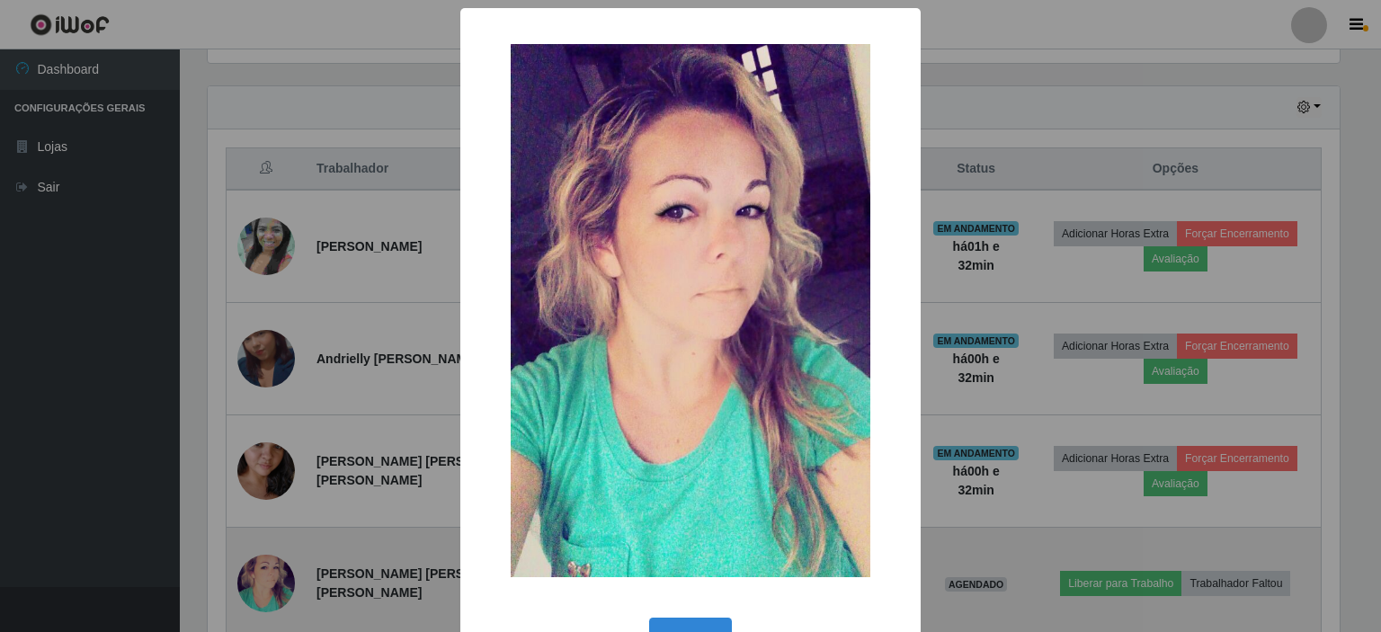
click at [264, 483] on div "× OK Cancel" at bounding box center [690, 316] width 1381 height 632
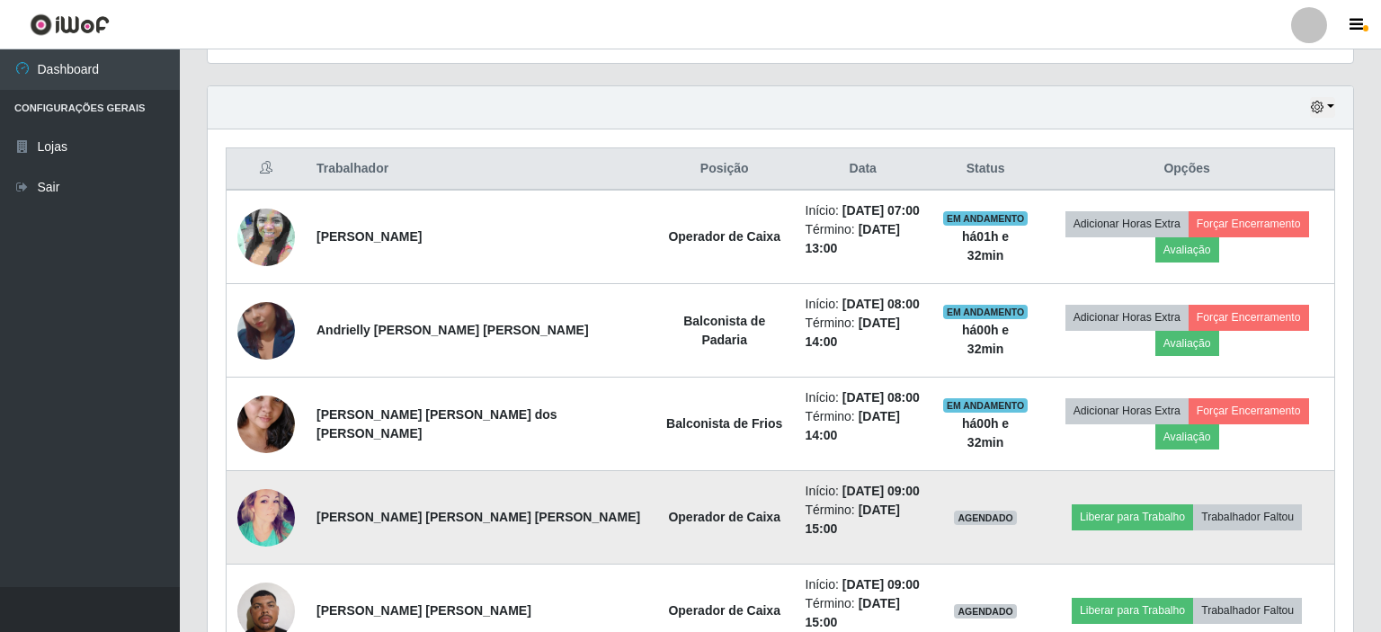
scroll to position [373, 1140]
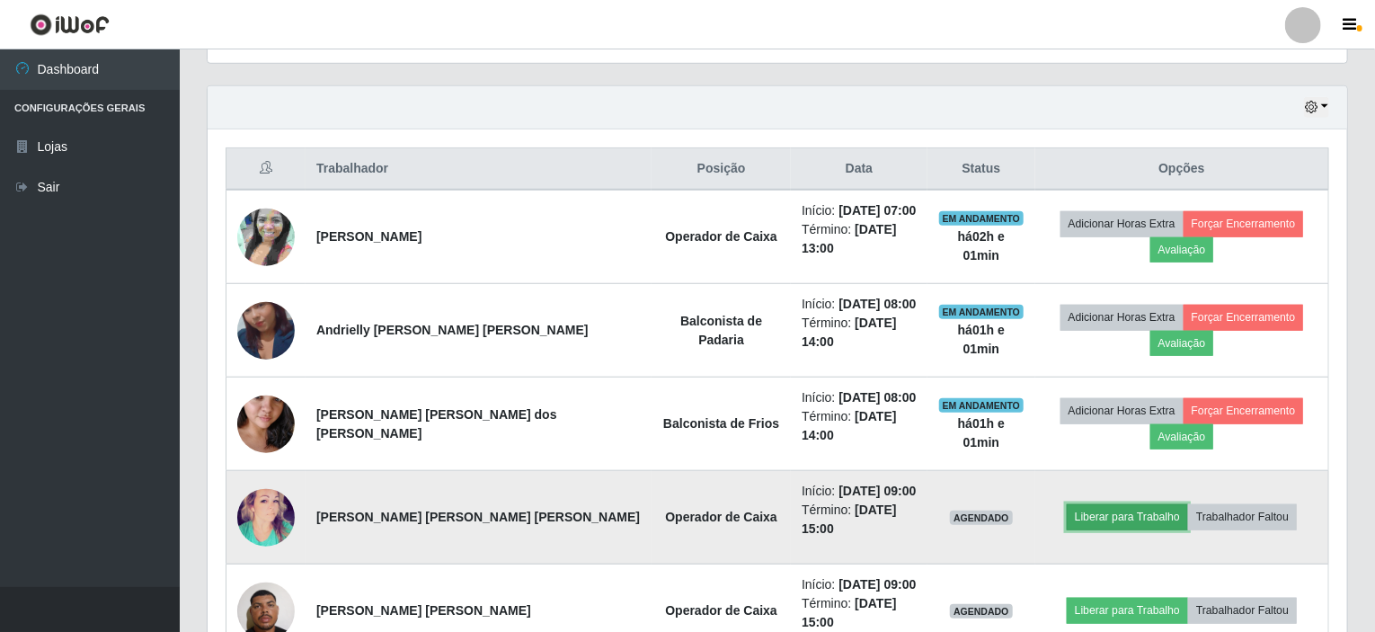
click at [1074, 504] on button "Liberar para Trabalho" at bounding box center [1127, 516] width 121 height 25
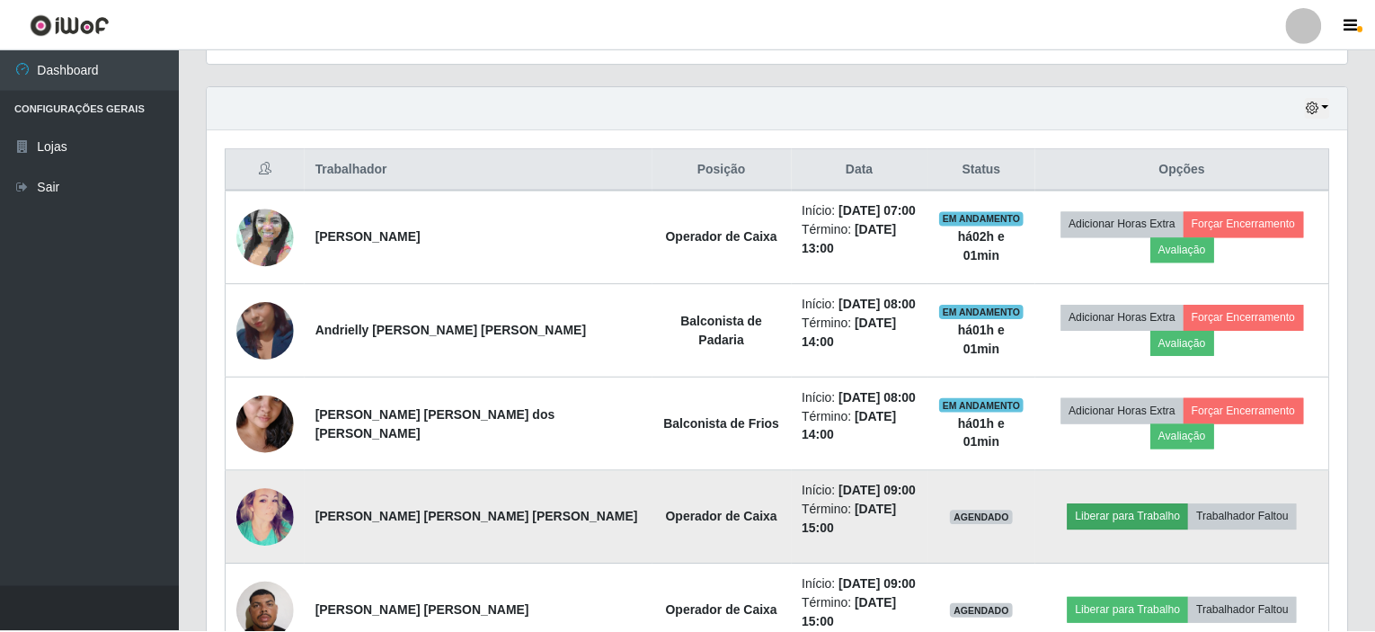
scroll to position [373, 1133]
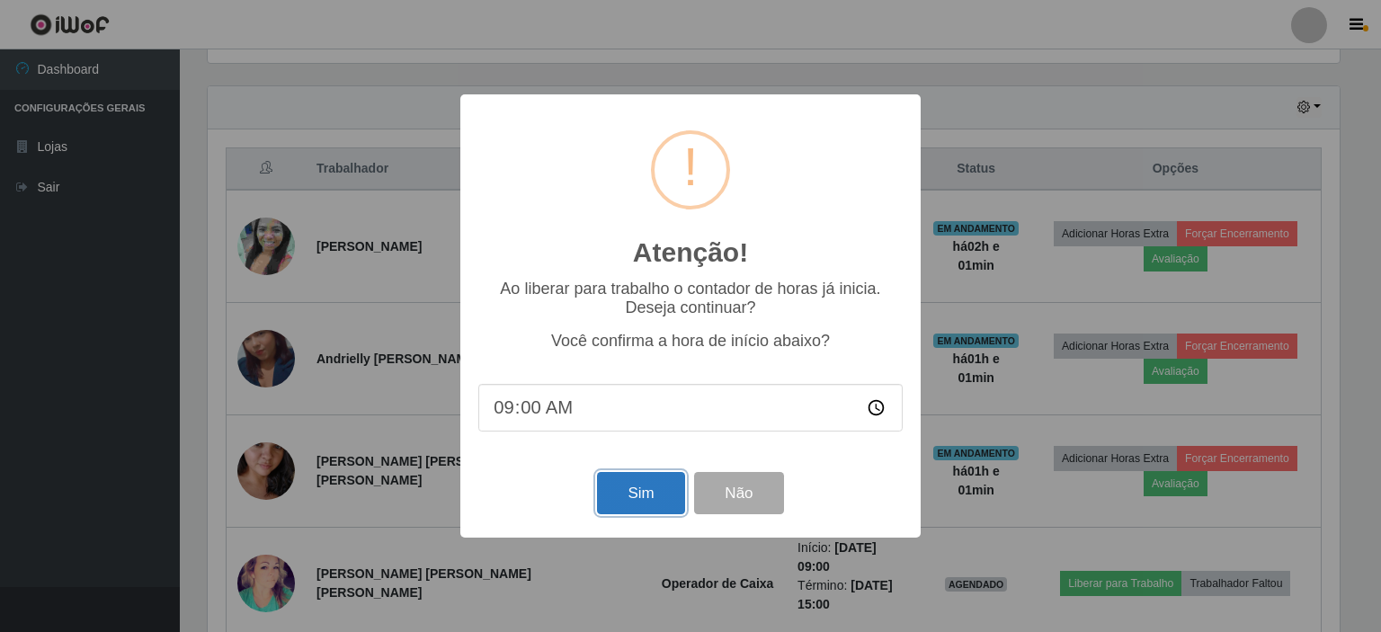
click at [626, 490] on button "Sim" at bounding box center [640, 493] width 87 height 42
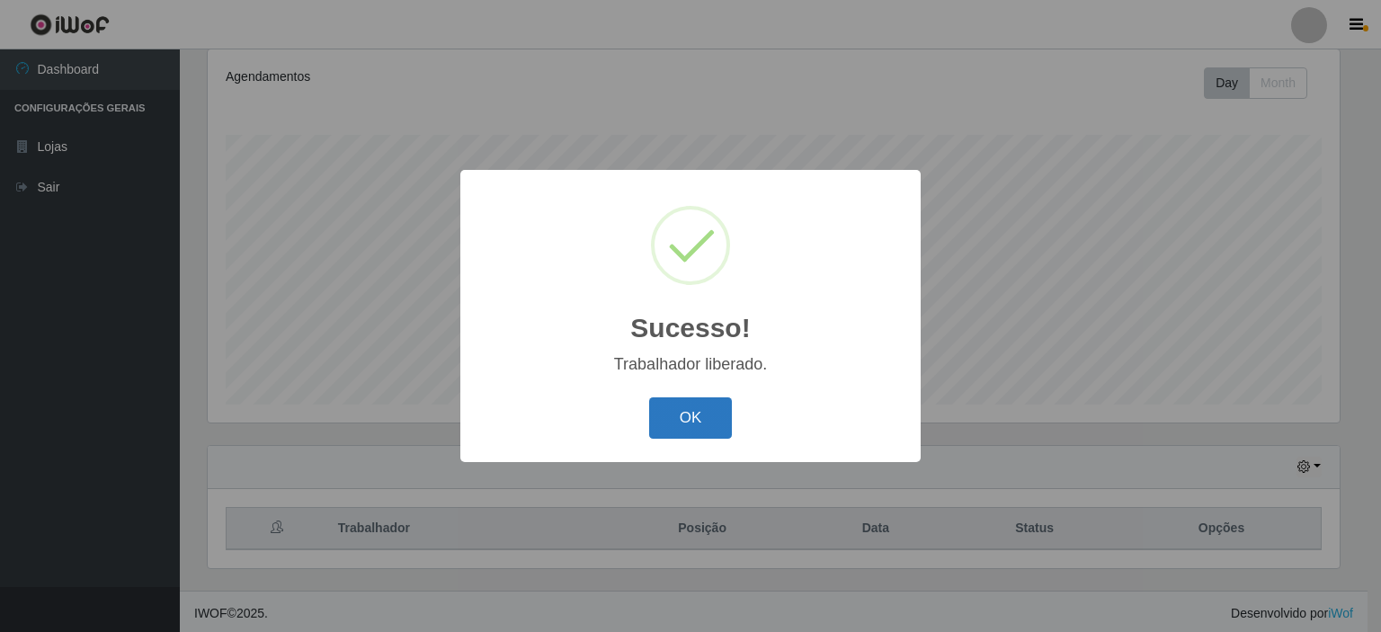
click at [680, 400] on button "OK" at bounding box center [691, 418] width 84 height 42
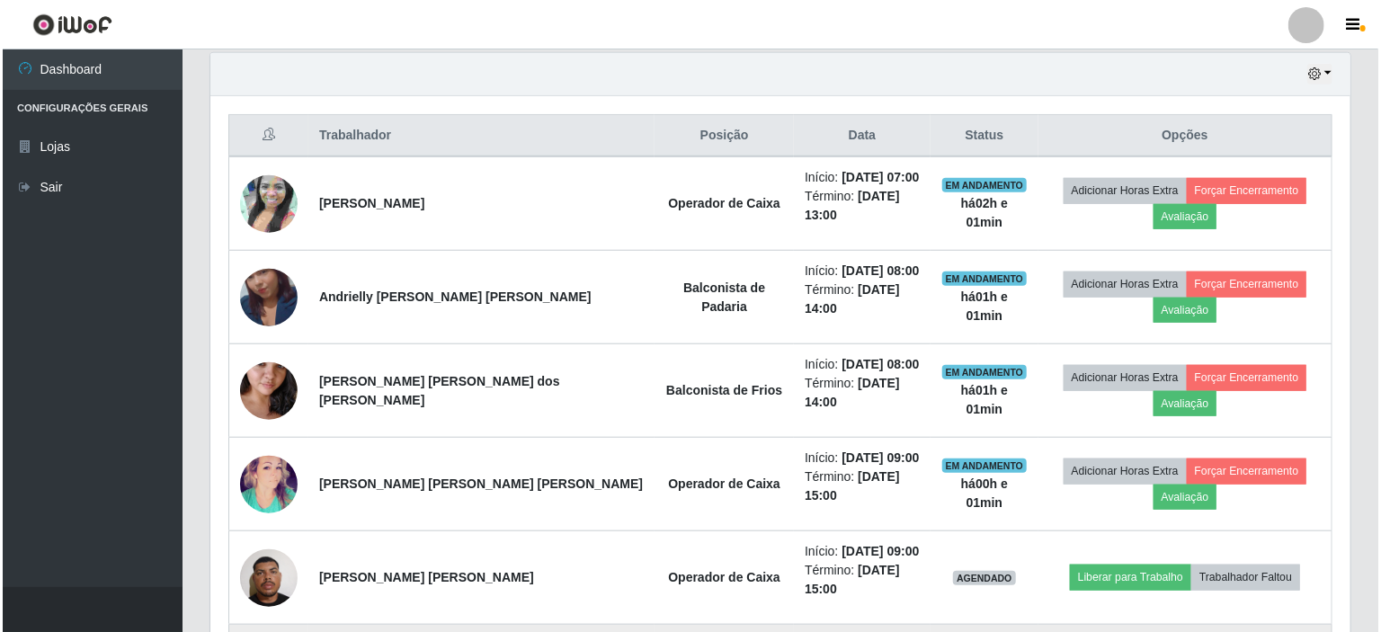
scroll to position [688, 0]
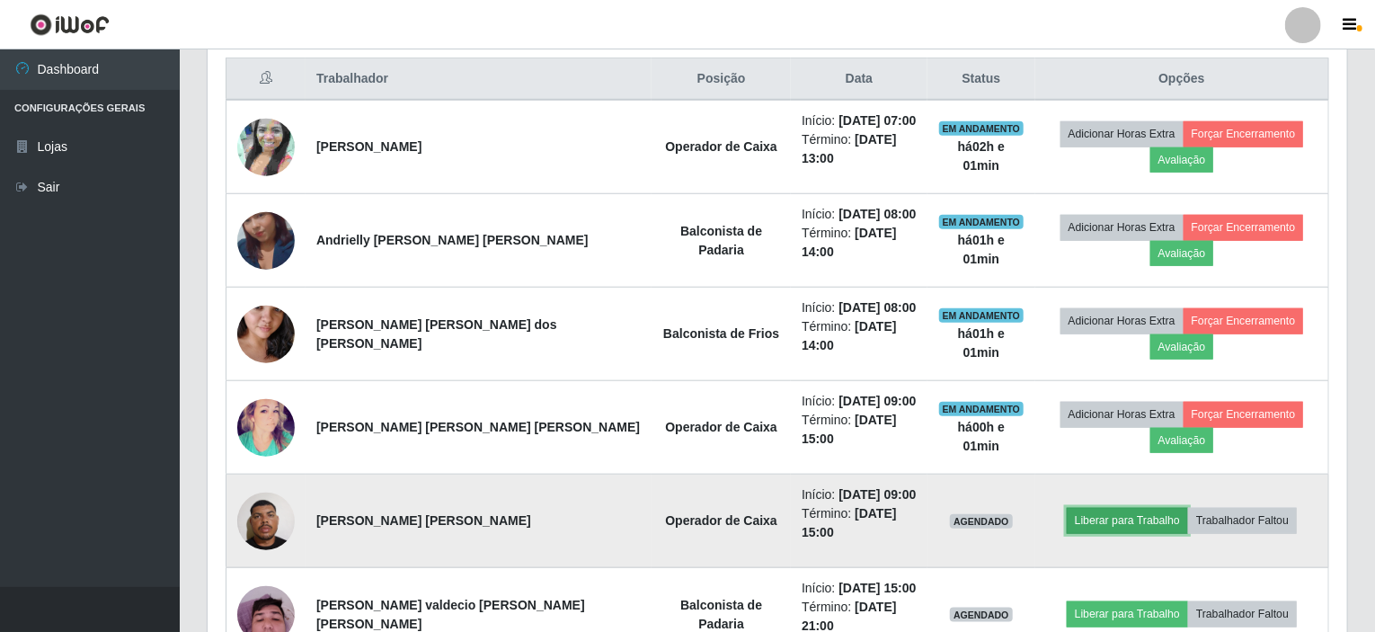
click at [1079, 508] on button "Liberar para Trabalho" at bounding box center [1127, 520] width 121 height 25
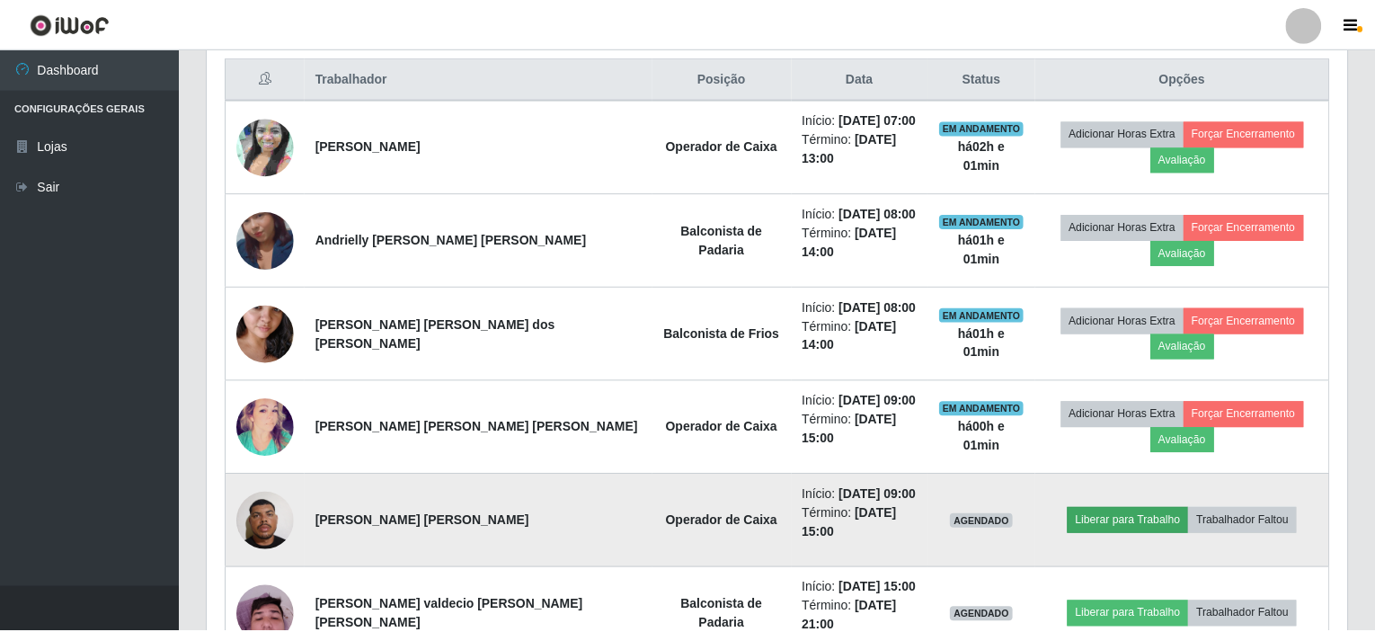
scroll to position [373, 1133]
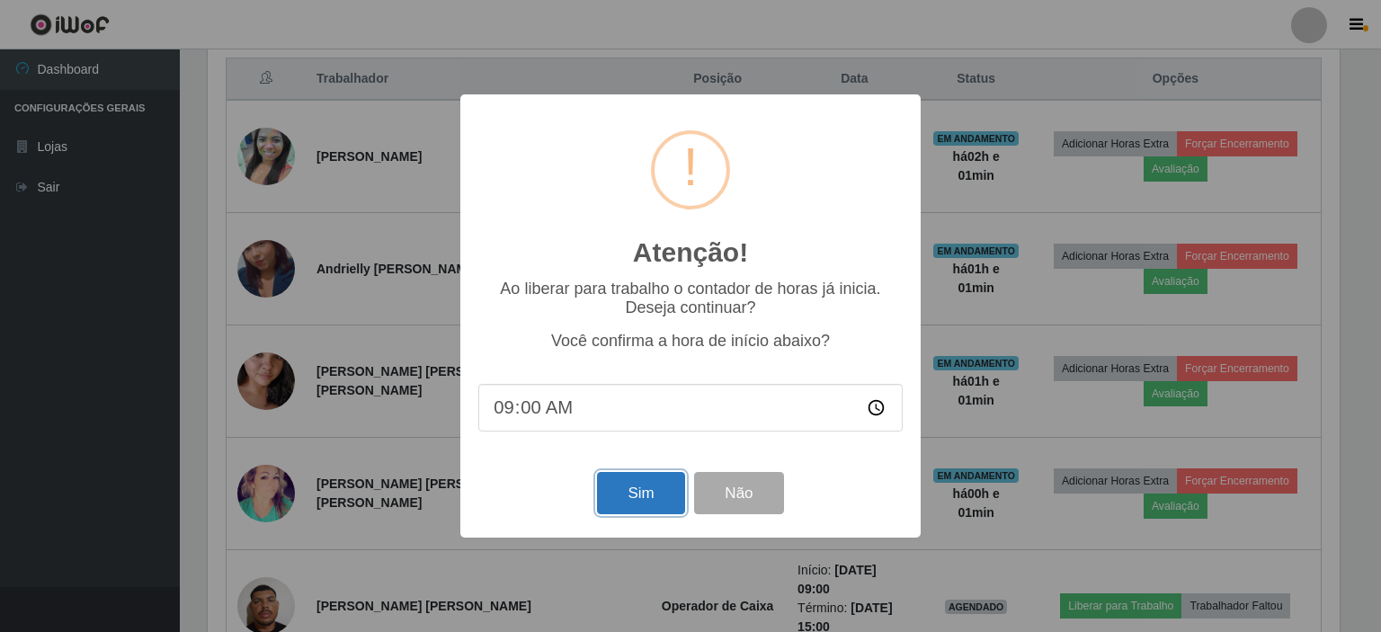
click at [654, 511] on button "Sim" at bounding box center [640, 493] width 87 height 42
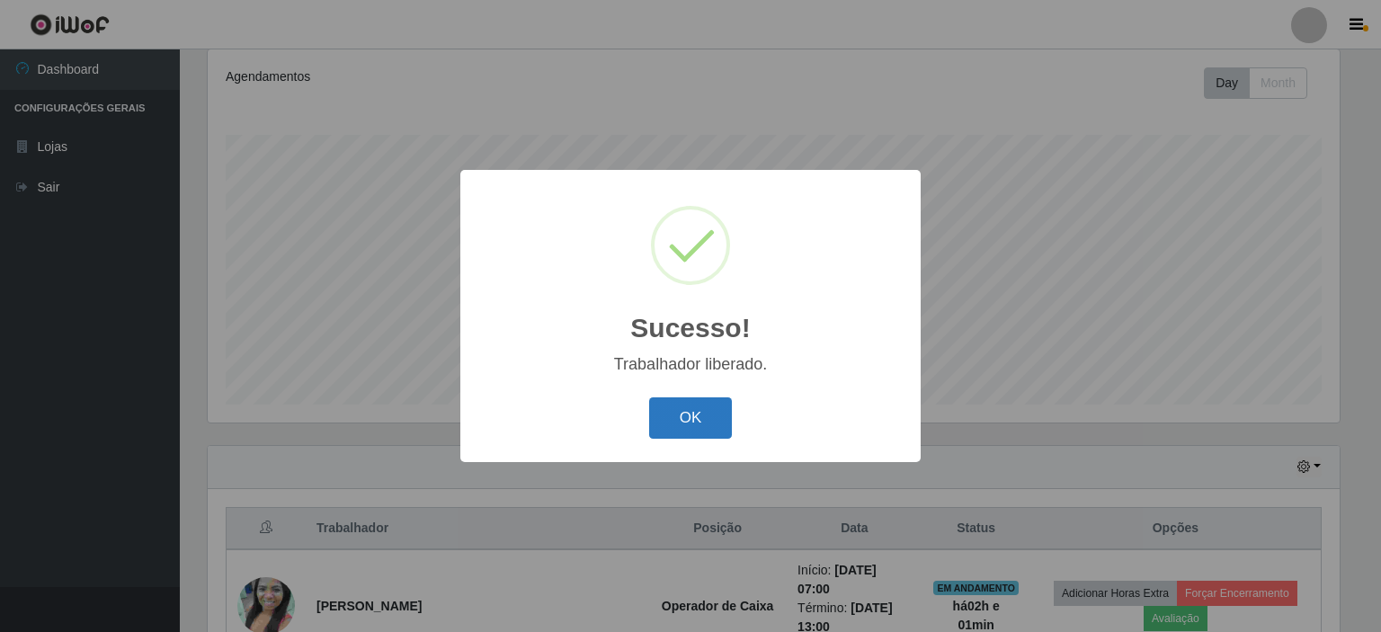
click at [710, 409] on button "OK" at bounding box center [691, 418] width 84 height 42
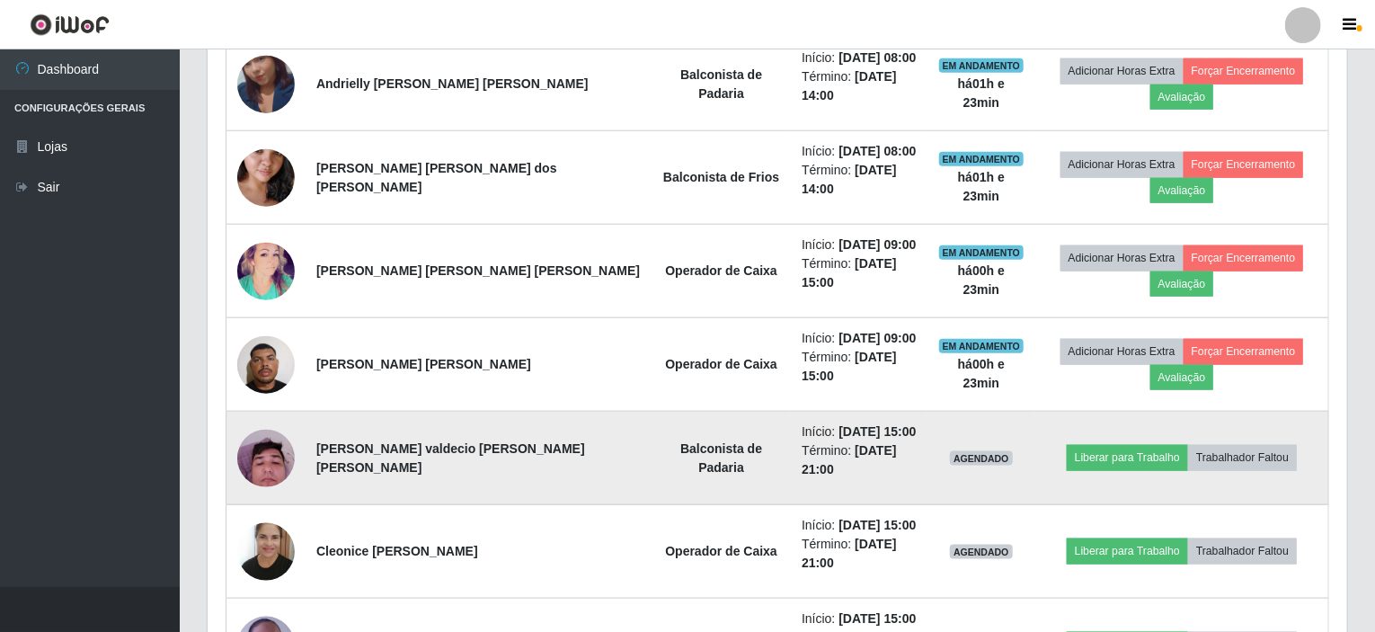
scroll to position [688, 0]
